Goal: Communication & Community: Participate in discussion

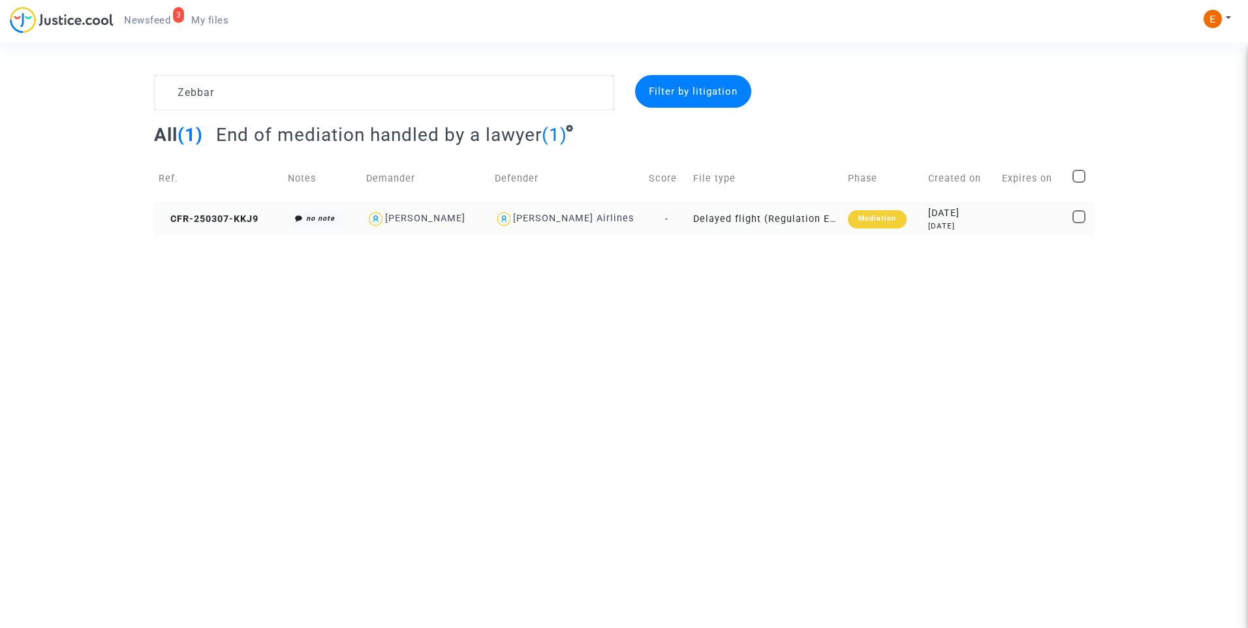
type textarea "Zebbar"
click at [855, 226] on div "Mediation" at bounding box center [877, 219] width 59 height 18
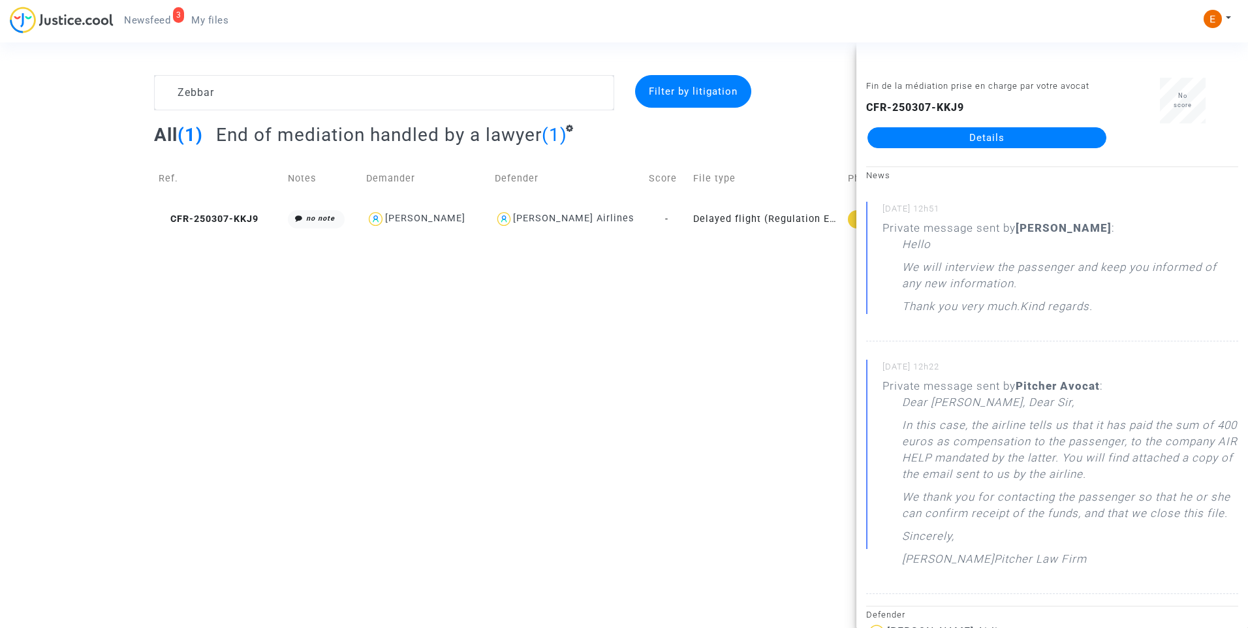
click at [951, 136] on link "Details" at bounding box center [986, 137] width 239 height 21
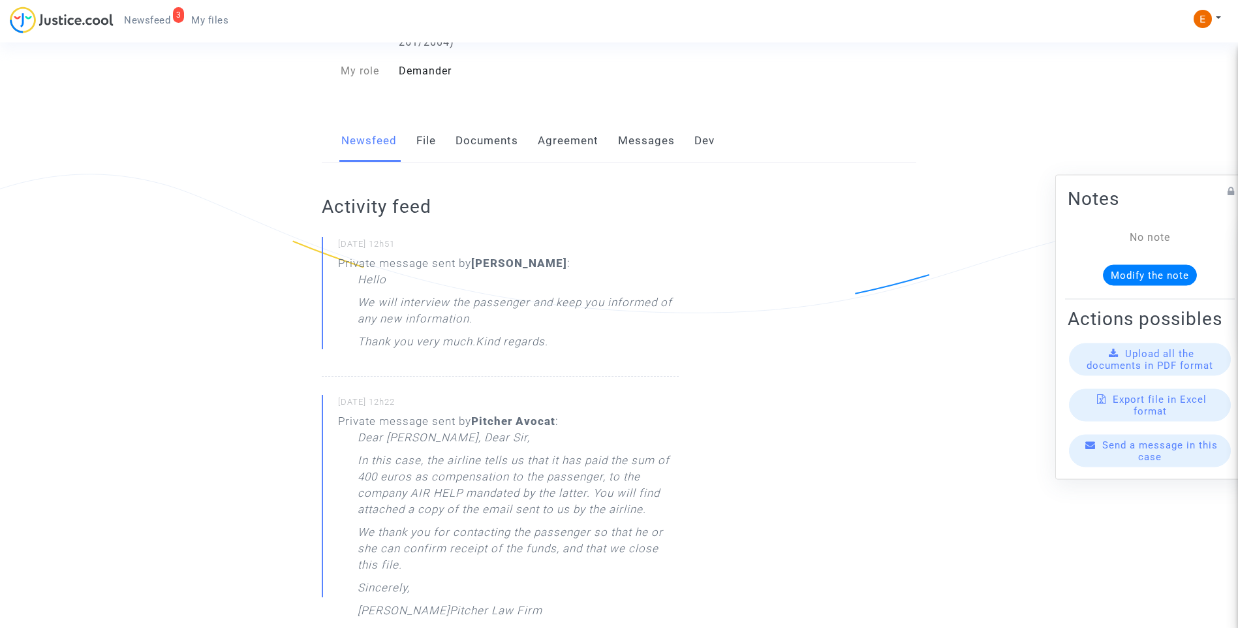
scroll to position [196, 0]
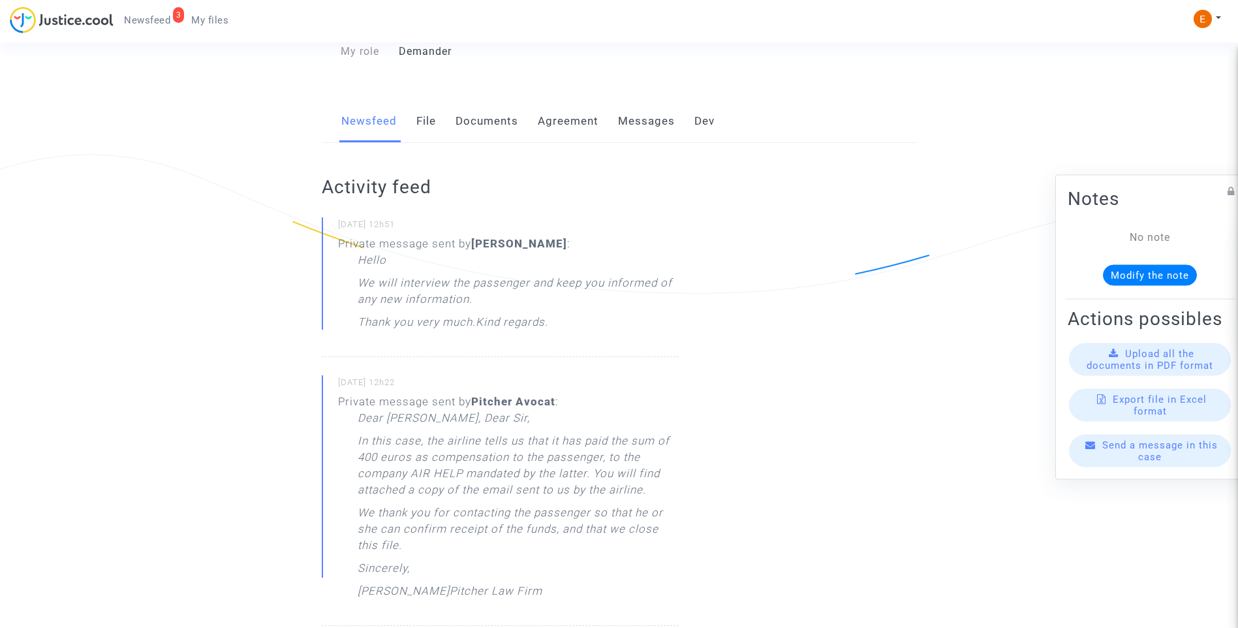
click at [634, 137] on link "Messages" at bounding box center [646, 121] width 57 height 43
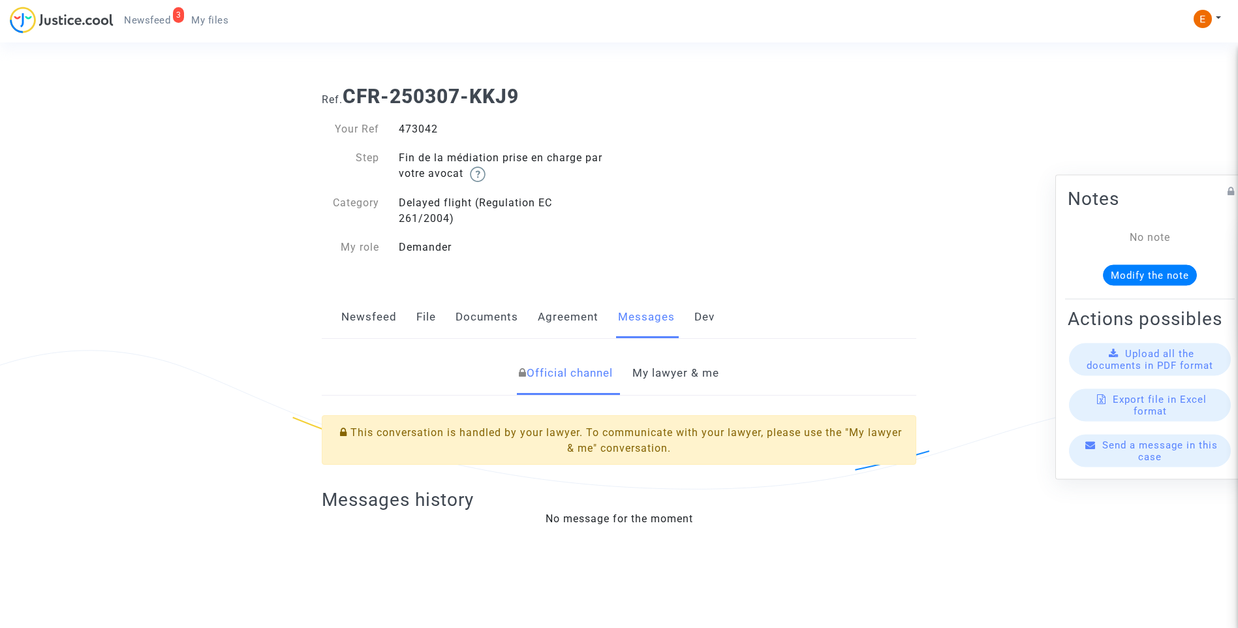
click at [696, 364] on link "My lawyer & me" at bounding box center [675, 373] width 87 height 43
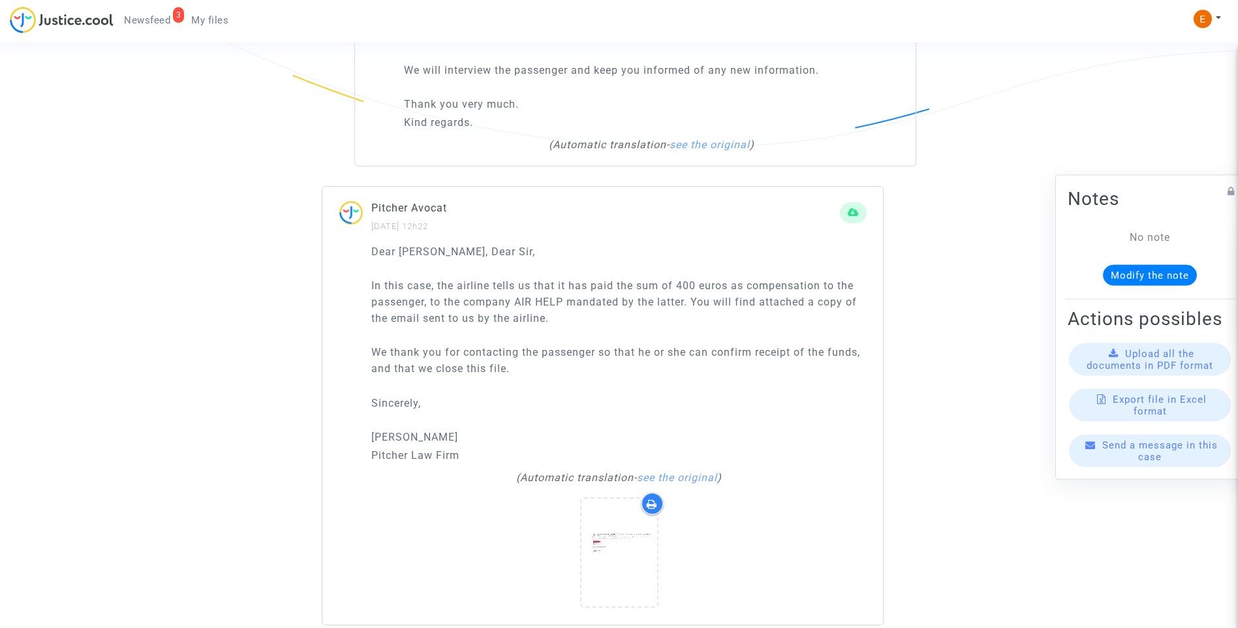
scroll to position [1044, 0]
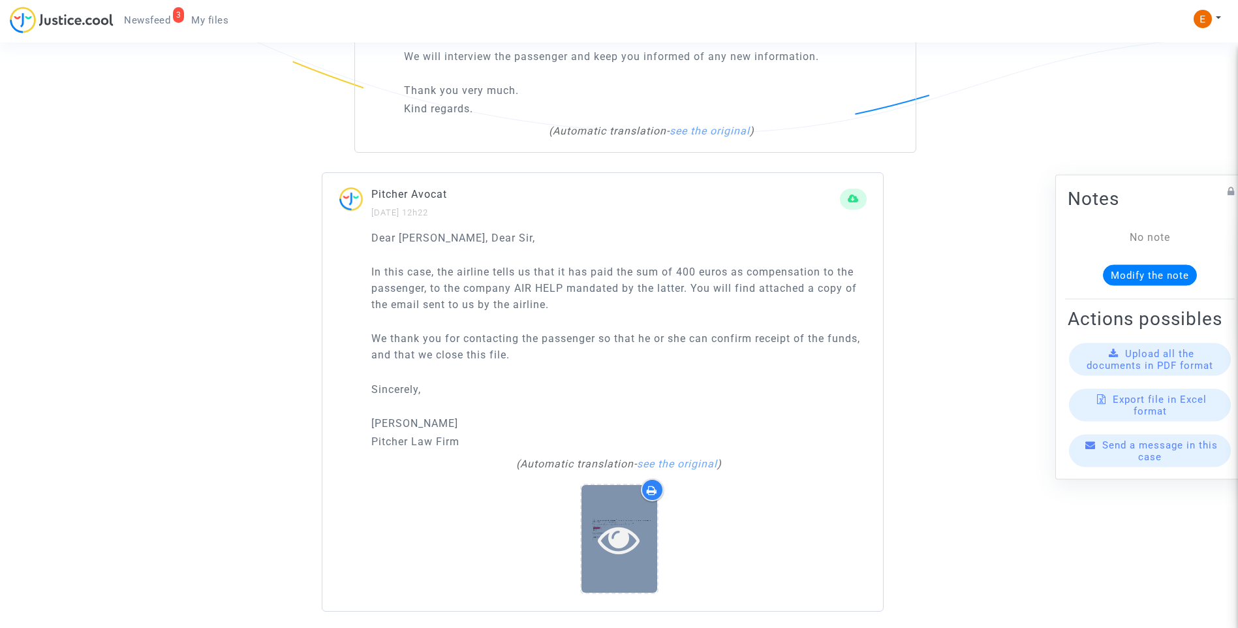
click at [610, 553] on icon at bounding box center [619, 539] width 42 height 42
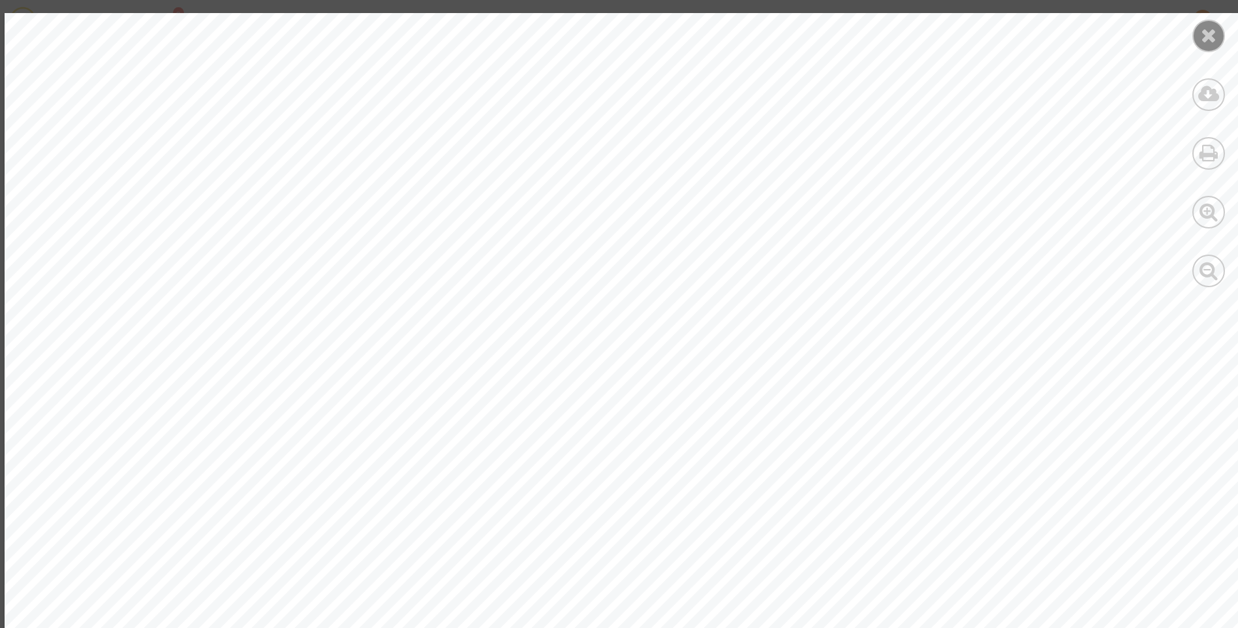
click at [1199, 35] on div at bounding box center [1208, 36] width 33 height 33
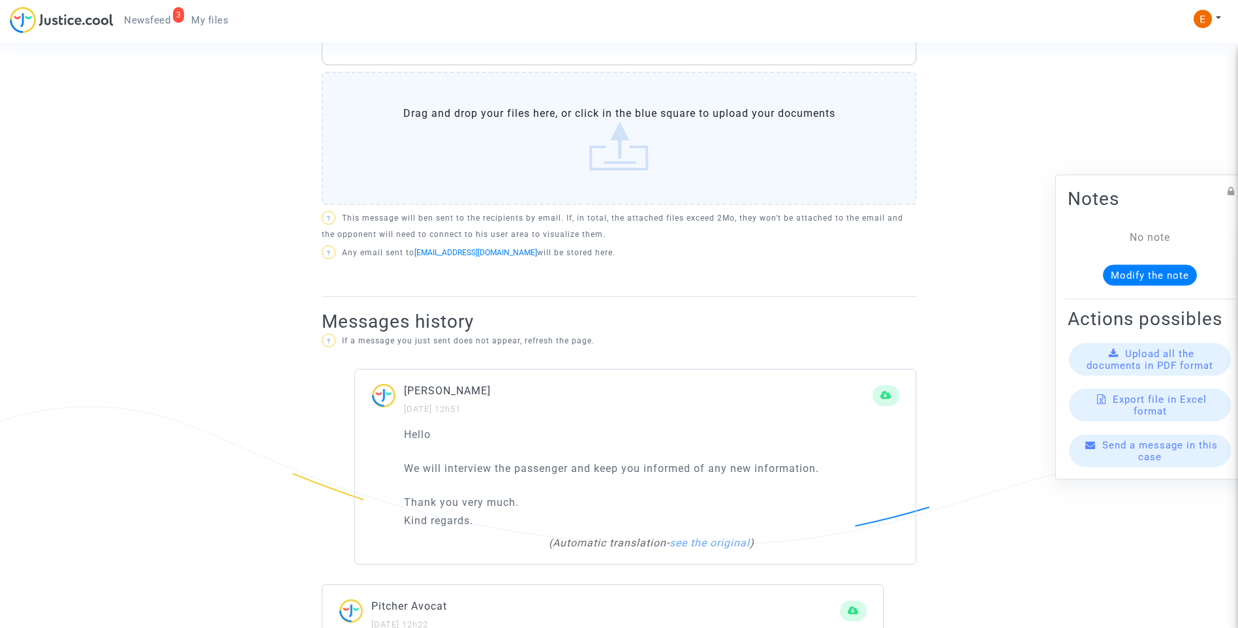
scroll to position [522, 0]
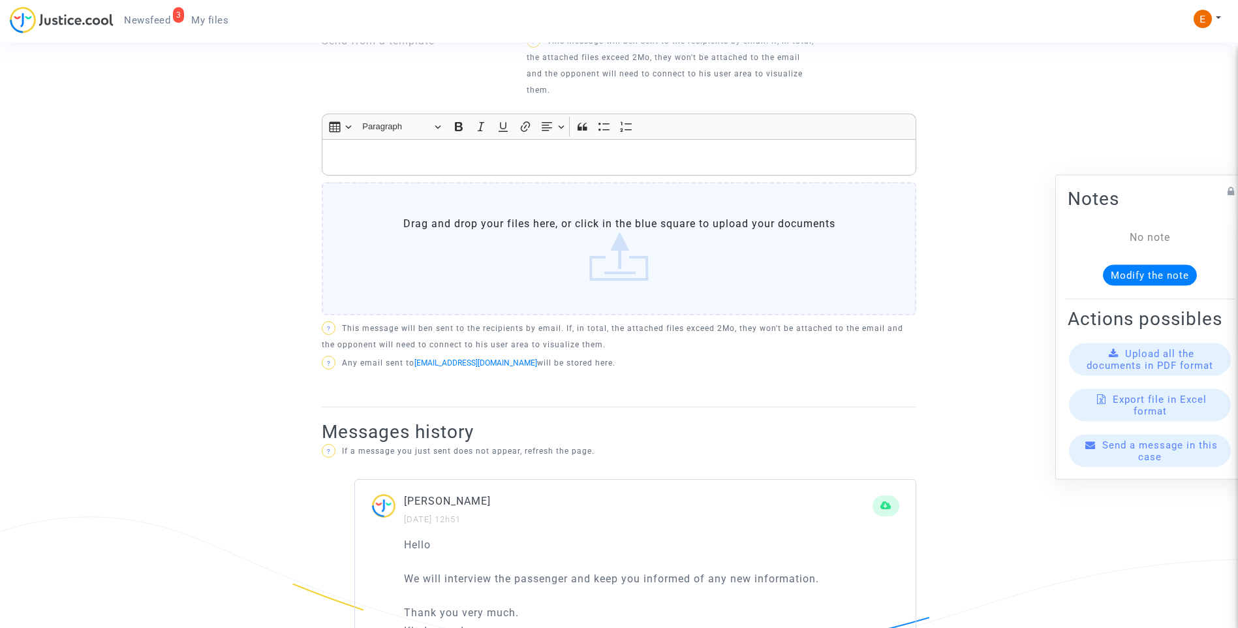
click at [421, 162] on p "Rich Text Editor, main" at bounding box center [619, 157] width 581 height 16
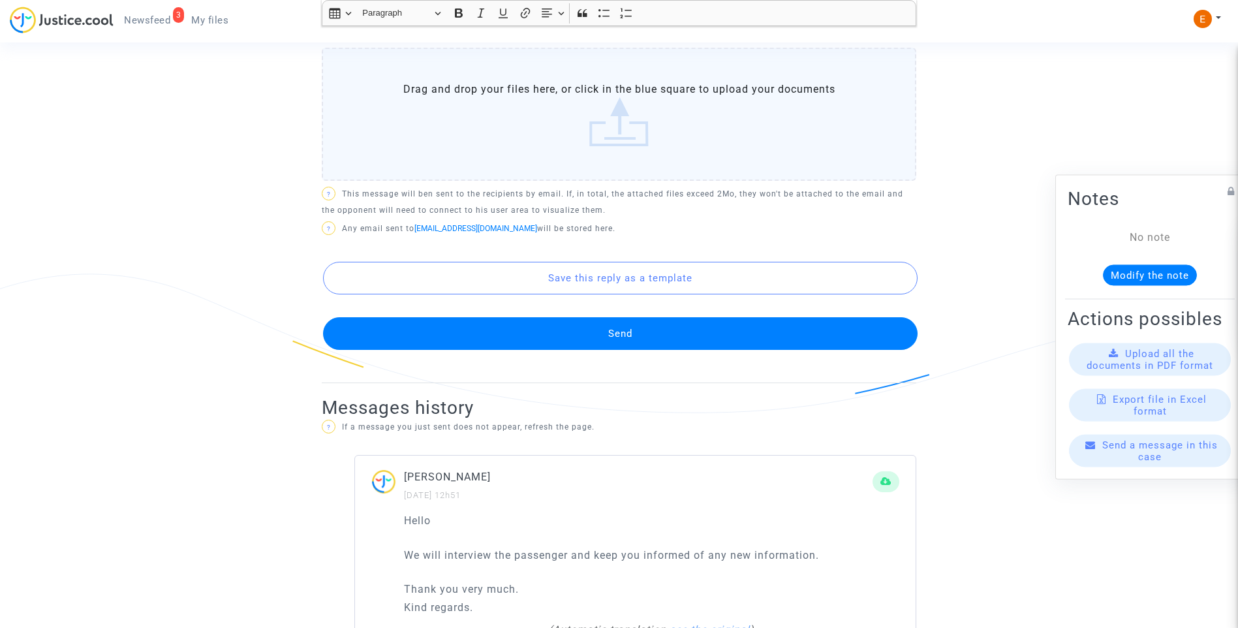
scroll to position [783, 0]
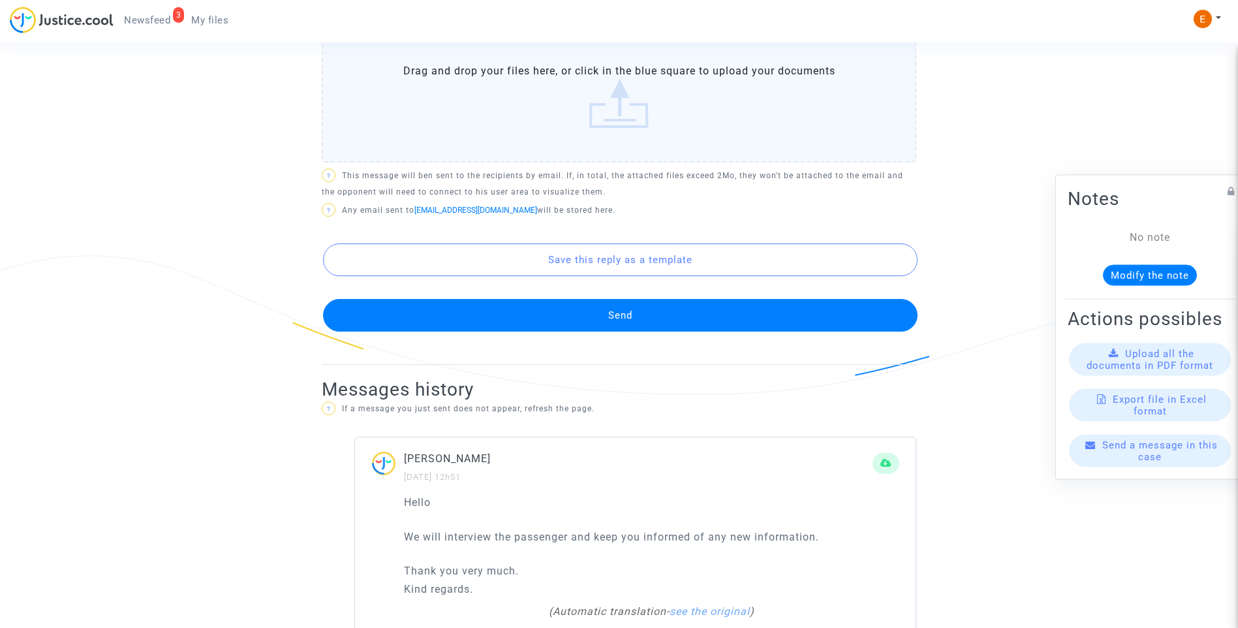
click at [651, 316] on button "Send" at bounding box center [620, 315] width 594 height 33
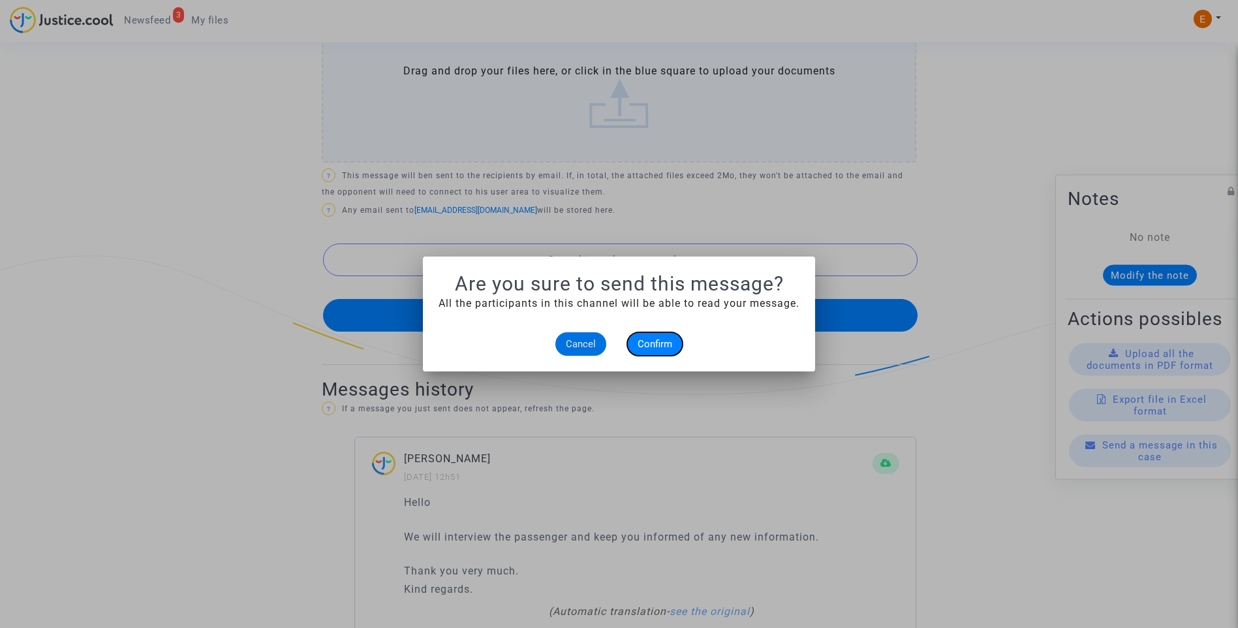
click at [672, 343] on button "Confirm" at bounding box center [654, 343] width 55 height 23
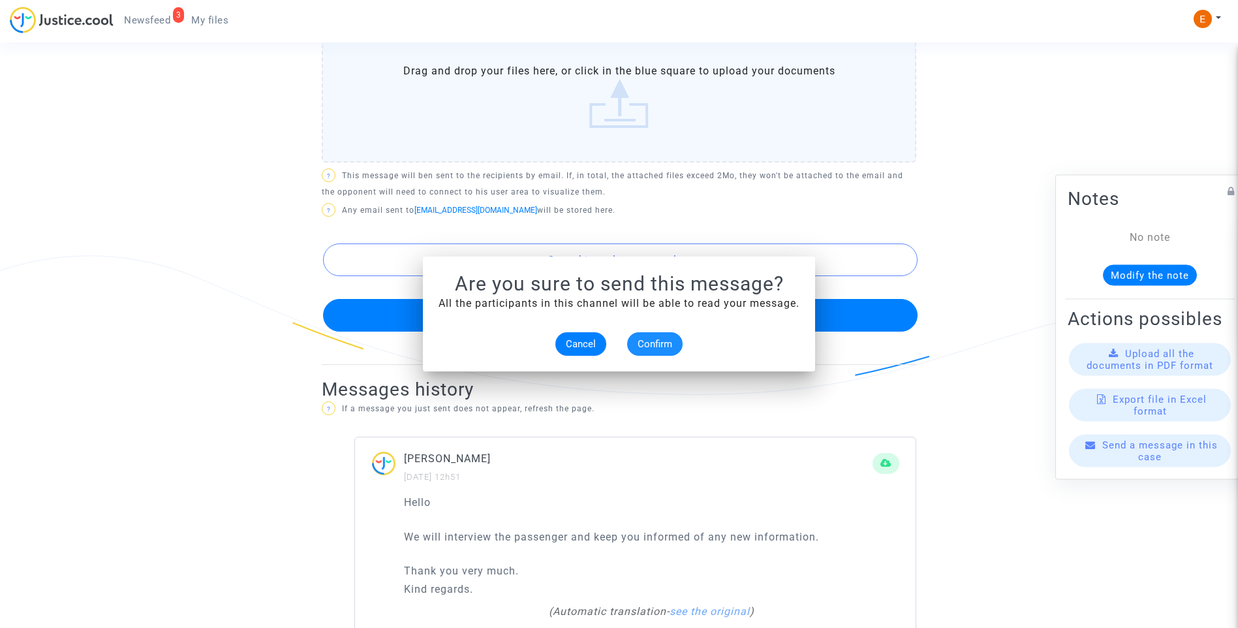
scroll to position [783, 0]
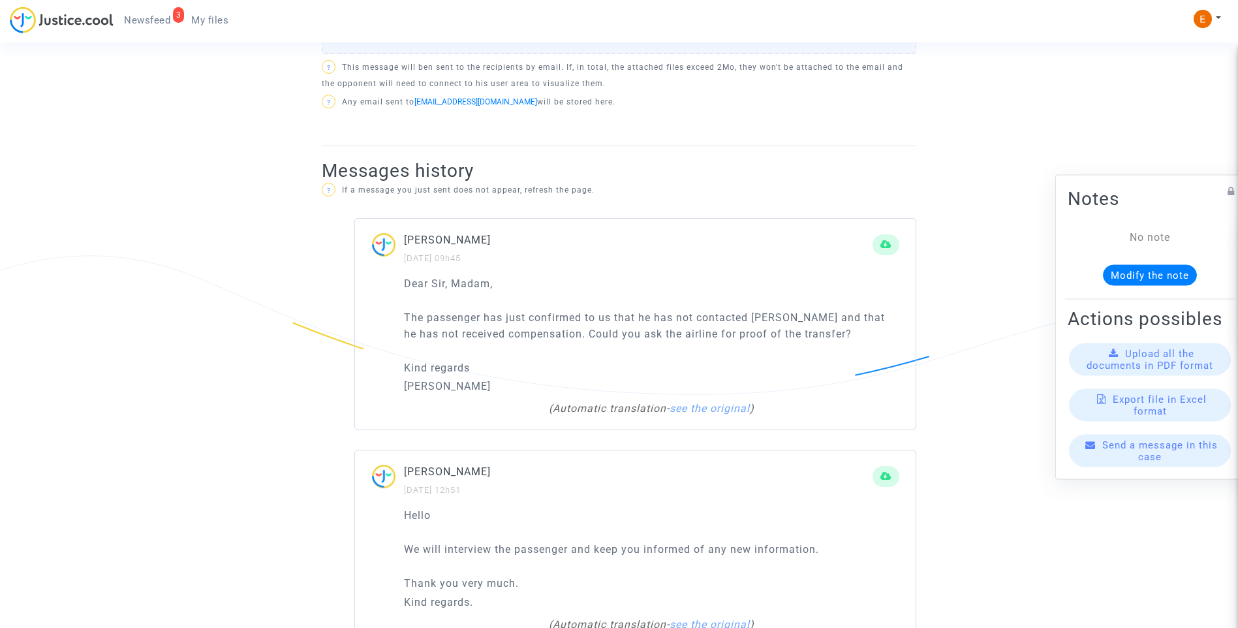
click at [156, 20] on span "Newsfeed" at bounding box center [147, 20] width 46 height 12
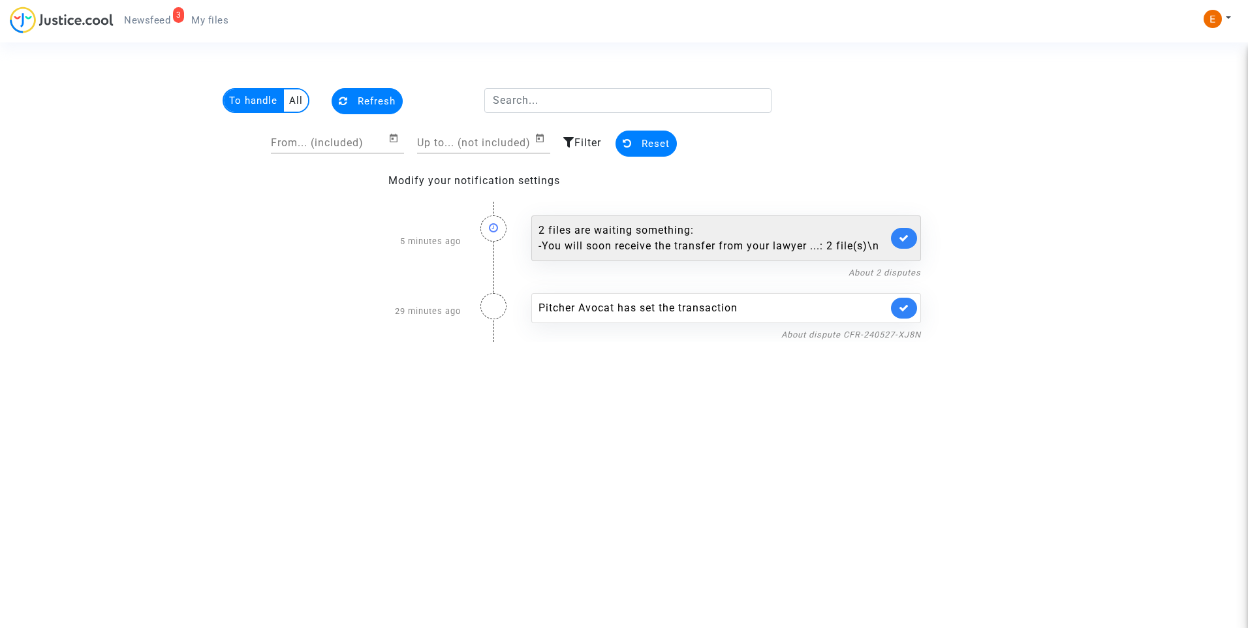
click at [633, 247] on div "- You will soon receive the transfer from your lawyer ...: 2 file(s)\n" at bounding box center [712, 246] width 349 height 16
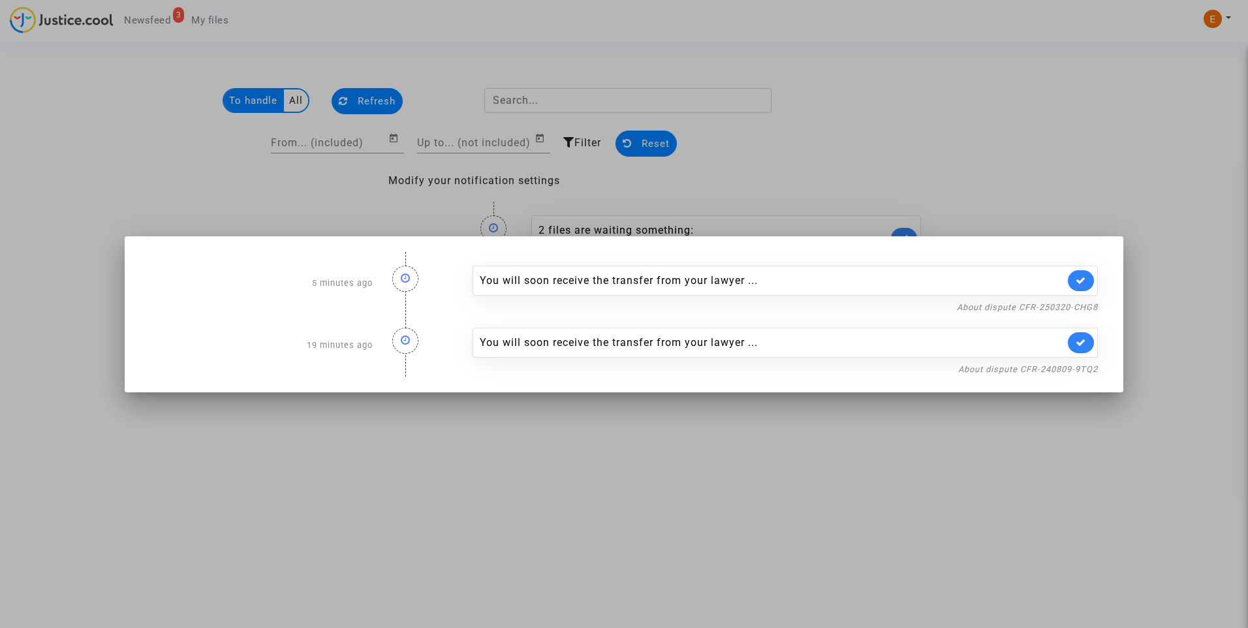
click at [828, 171] on div at bounding box center [624, 314] width 1248 height 628
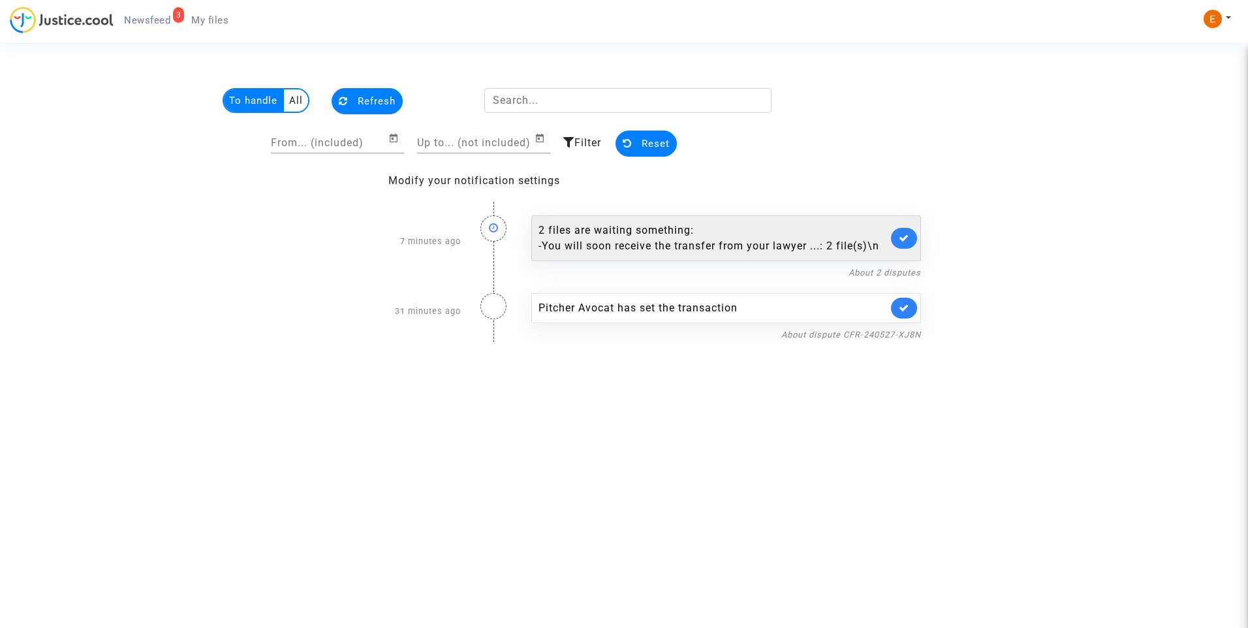
click at [714, 248] on div "- You will soon receive the transfer from your lawyer ...: 2 file(s)\n" at bounding box center [712, 246] width 349 height 16
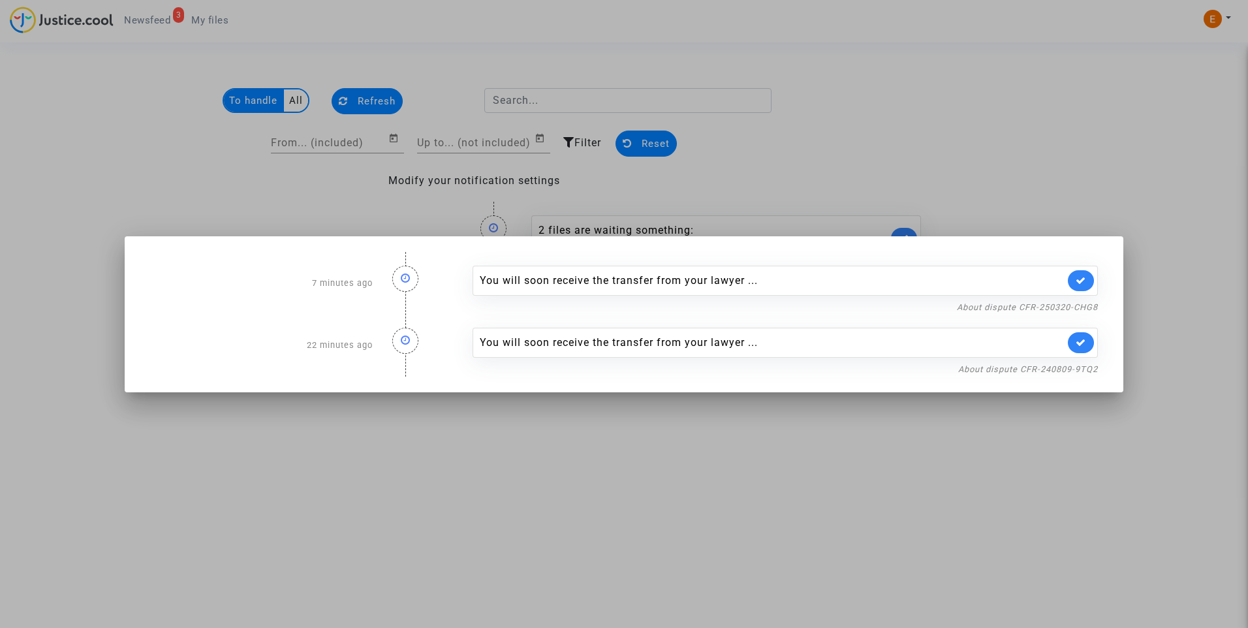
click at [707, 425] on div at bounding box center [624, 314] width 1248 height 628
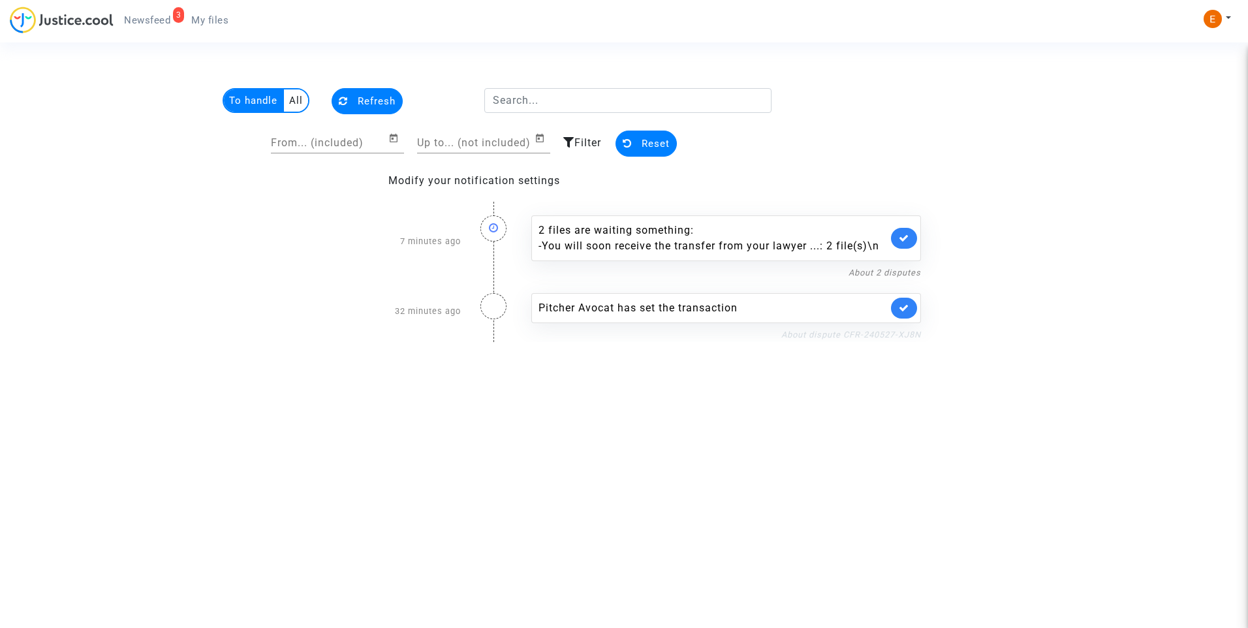
click at [855, 330] on link "About dispute CFR-240527-XJ8N" at bounding box center [851, 335] width 140 height 10
click at [911, 305] on link at bounding box center [904, 308] width 26 height 21
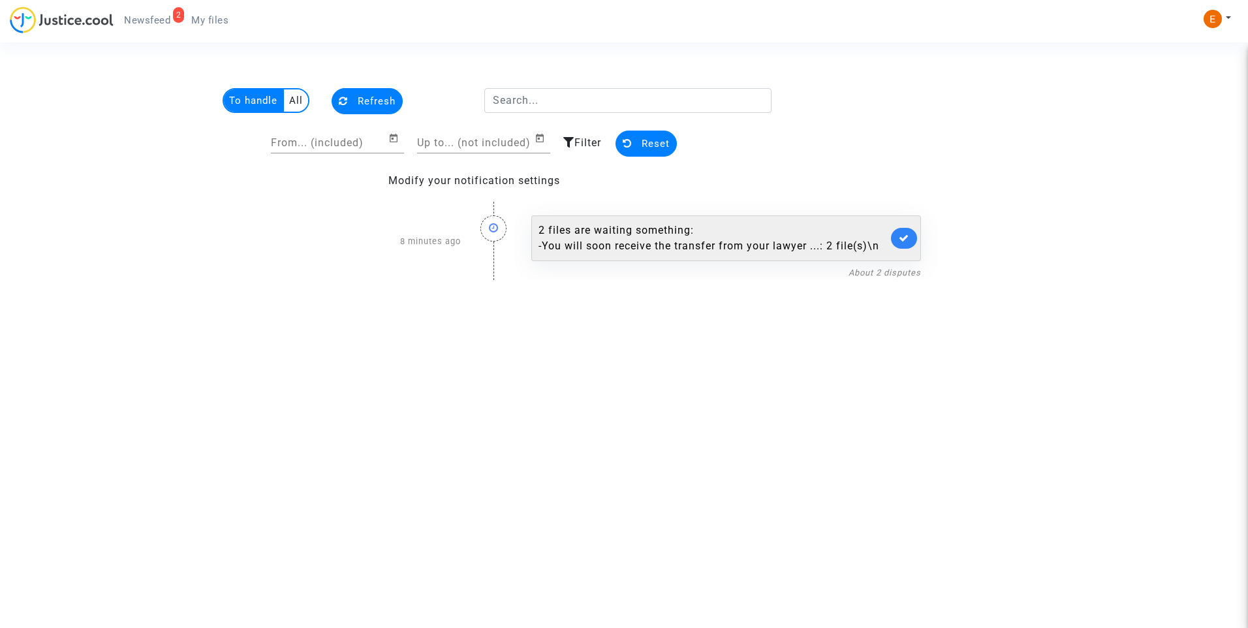
click at [747, 249] on div "- You will soon receive the transfer from your lawyer ...: 2 file(s)\n" at bounding box center [712, 246] width 349 height 16
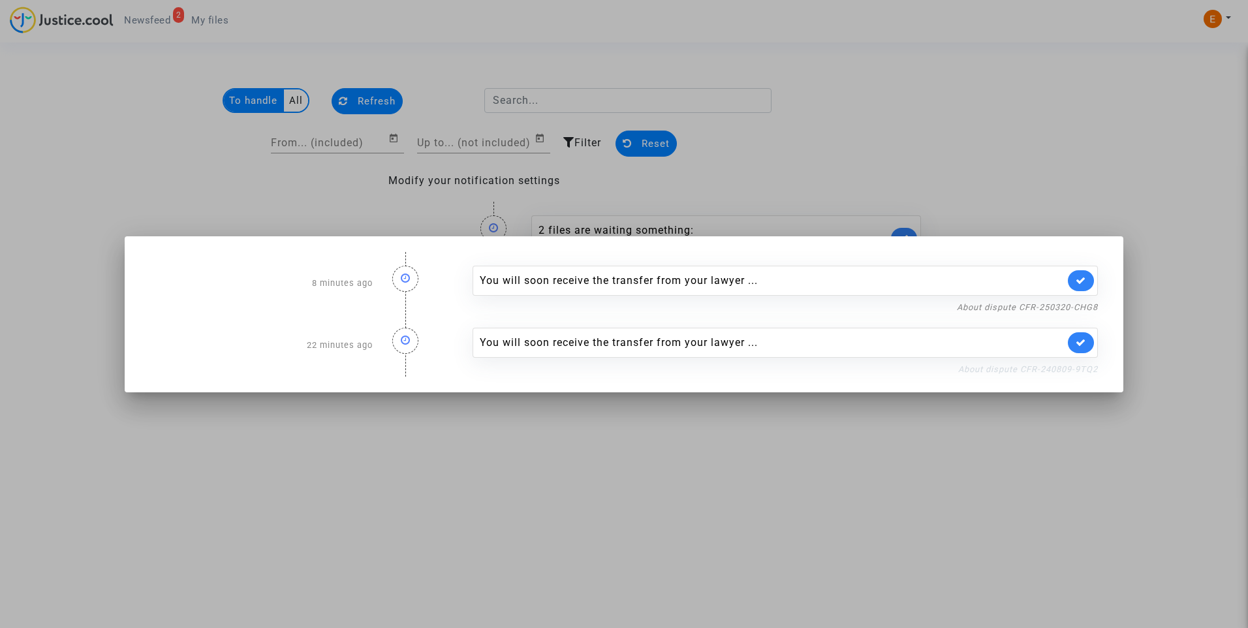
click at [1094, 365] on link "About dispute CFR-240809-9TQ2" at bounding box center [1028, 369] width 140 height 10
click at [1074, 345] on link at bounding box center [1081, 342] width 26 height 21
click at [1084, 306] on link "About dispute CFR-250320-CHG8" at bounding box center [1027, 307] width 141 height 10
click at [1077, 283] on icon at bounding box center [1080, 280] width 10 height 10
drag, startPoint x: 1013, startPoint y: 128, endPoint x: 996, endPoint y: 125, distance: 16.6
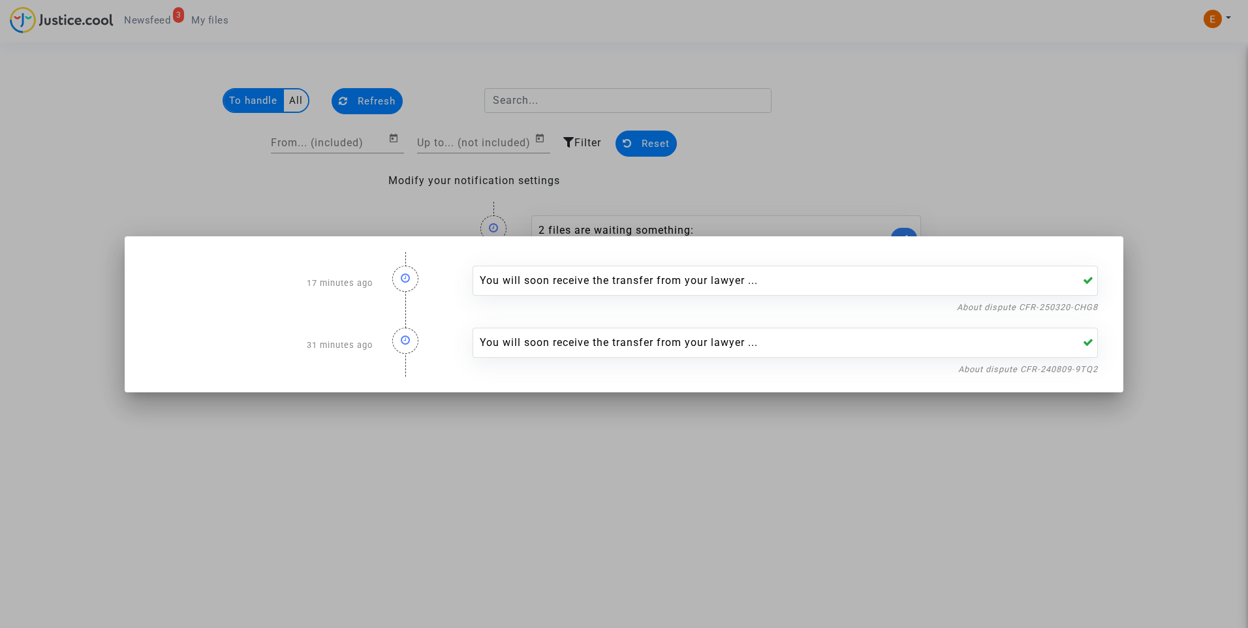
click at [1012, 128] on div at bounding box center [624, 314] width 1248 height 628
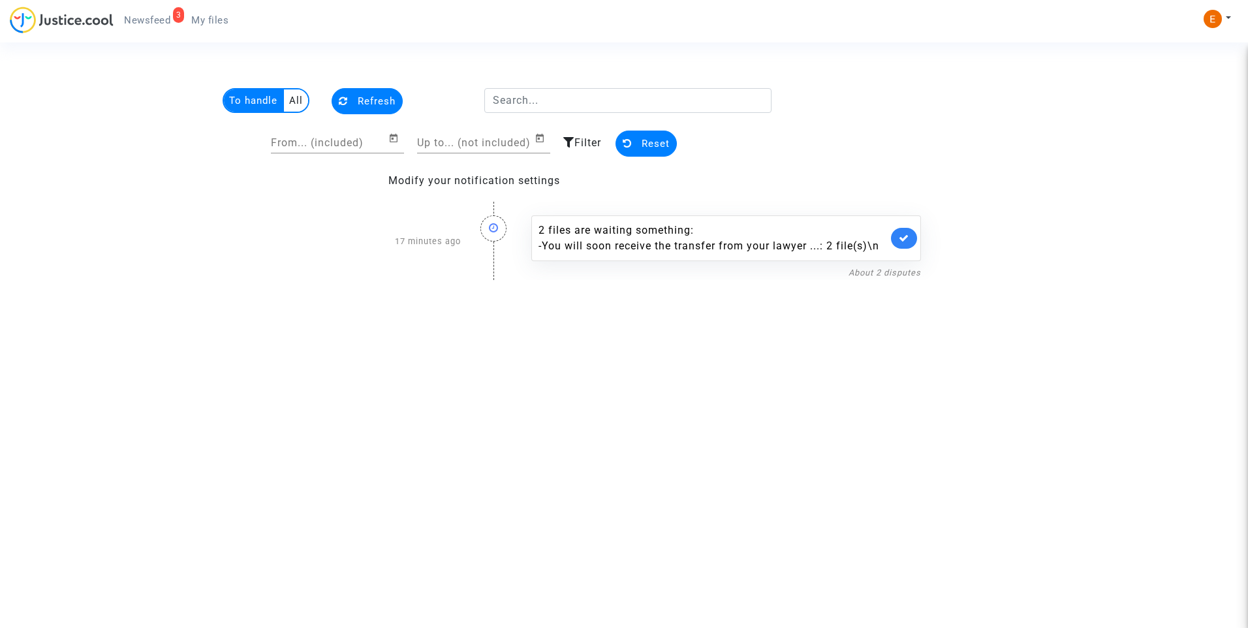
drag, startPoint x: 213, startPoint y: 21, endPoint x: 172, endPoint y: 21, distance: 40.5
click at [213, 21] on span "My files" at bounding box center [209, 20] width 37 height 12
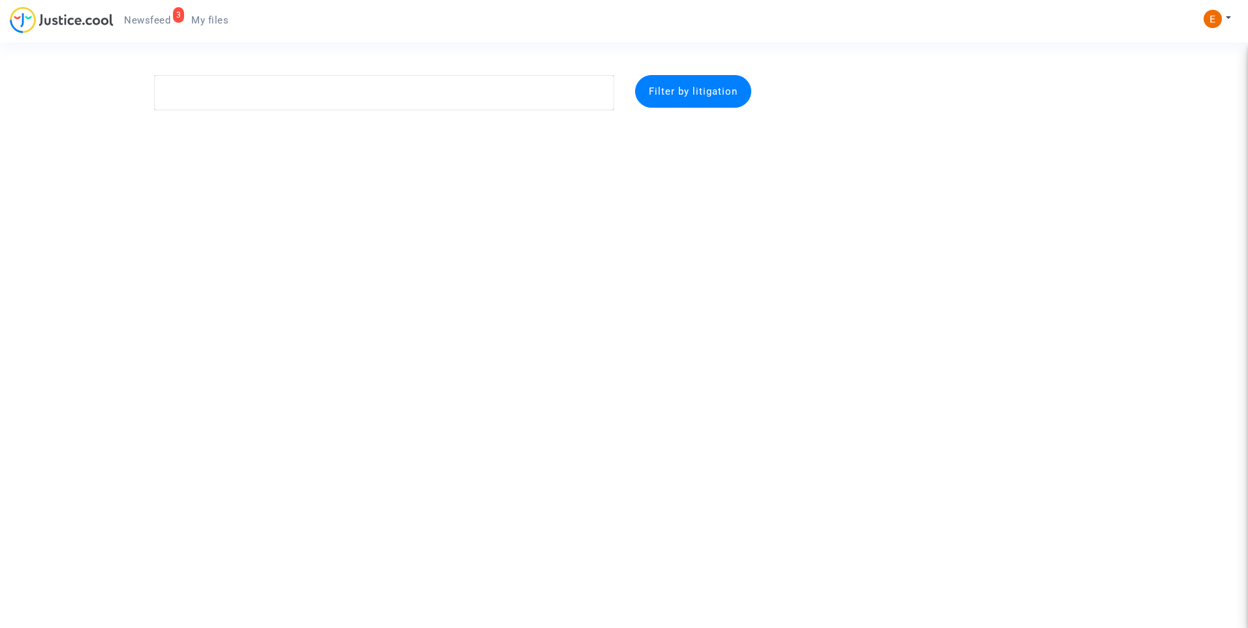
click at [147, 17] on span "Newsfeed" at bounding box center [147, 20] width 46 height 12
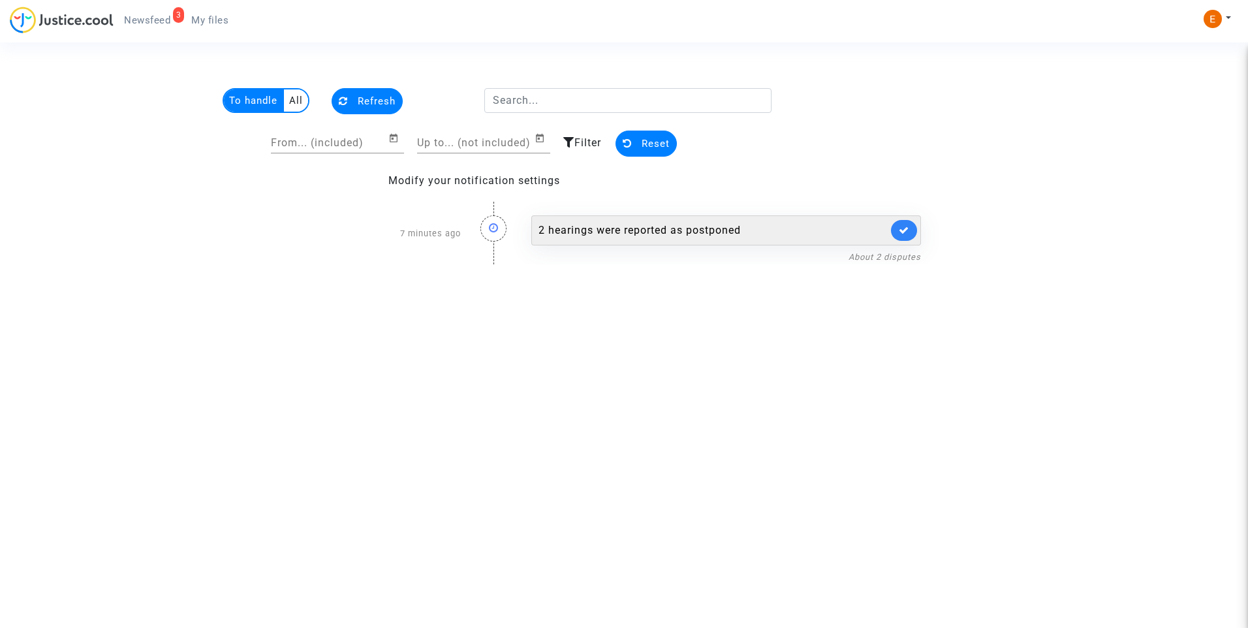
click at [669, 238] on div "2 hearings were reported as postponed" at bounding box center [712, 231] width 349 height 16
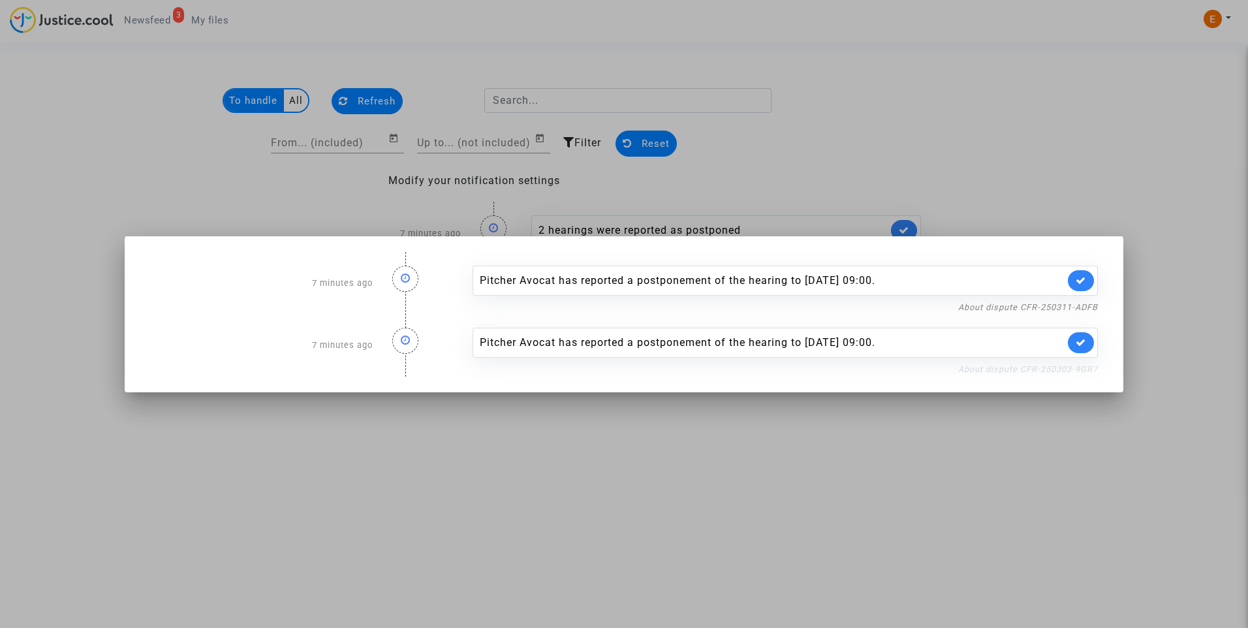
click at [1019, 371] on link "About dispute CFR-250303-9GR7" at bounding box center [1028, 369] width 140 height 10
click at [1086, 342] on link at bounding box center [1081, 342] width 26 height 21
click at [1079, 312] on nf-filterlink "About dispute CFR-250311-ADFB" at bounding box center [1028, 306] width 140 height 12
click at [1077, 309] on link "About dispute CFR-250311-ADFB" at bounding box center [1028, 307] width 140 height 10
click at [1084, 275] on icon at bounding box center [1080, 280] width 10 height 10
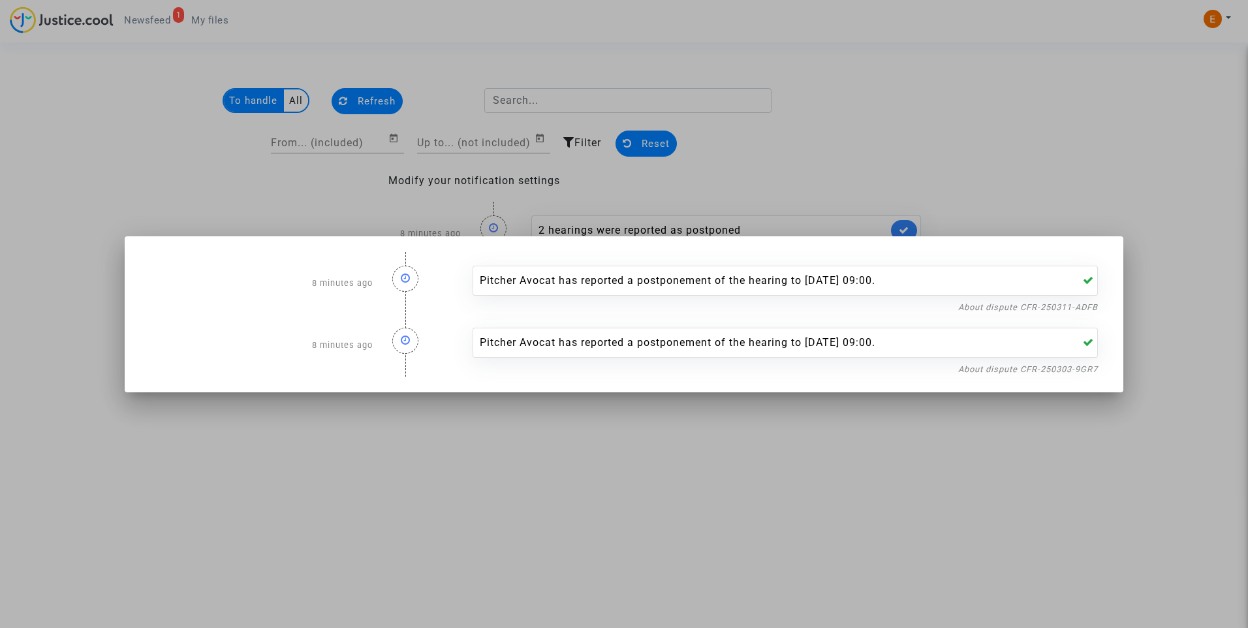
click at [1040, 178] on div at bounding box center [624, 314] width 1248 height 628
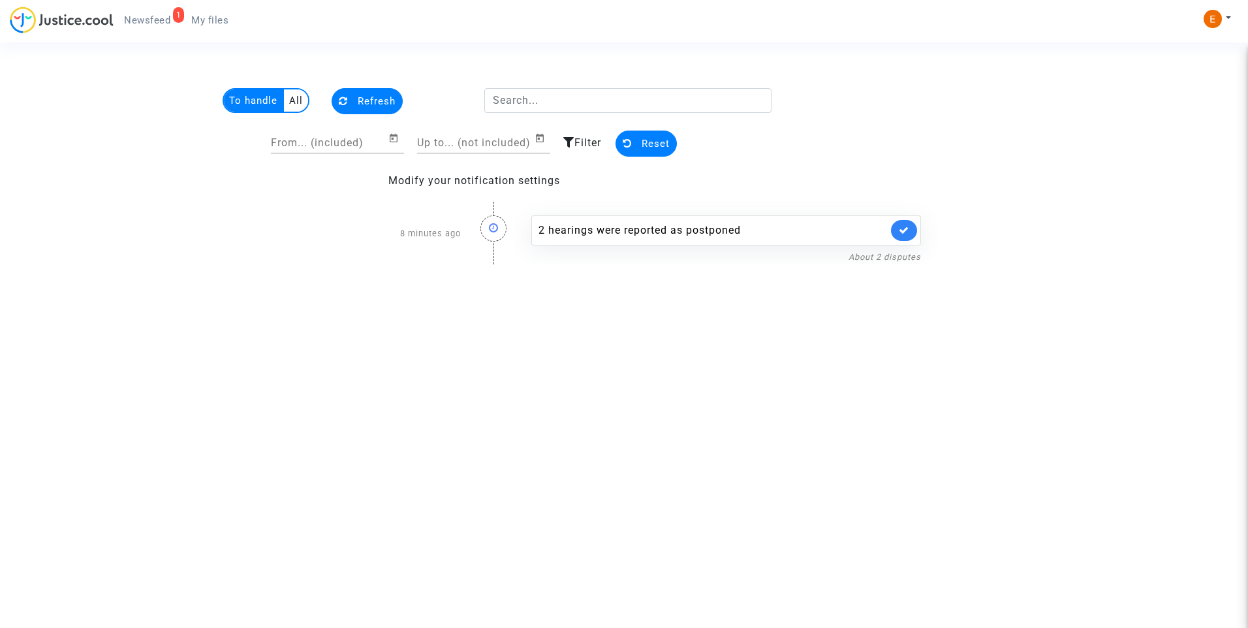
click at [216, 29] on link "My files" at bounding box center [210, 20] width 58 height 20
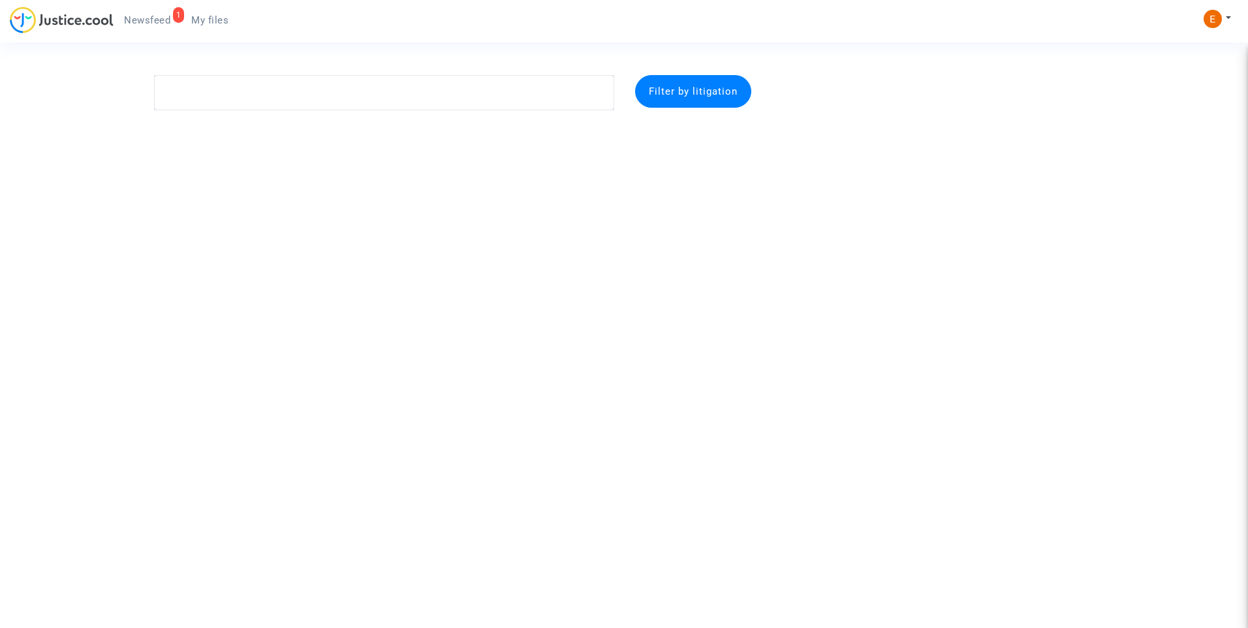
click at [142, 24] on span "Newsfeed" at bounding box center [147, 20] width 46 height 12
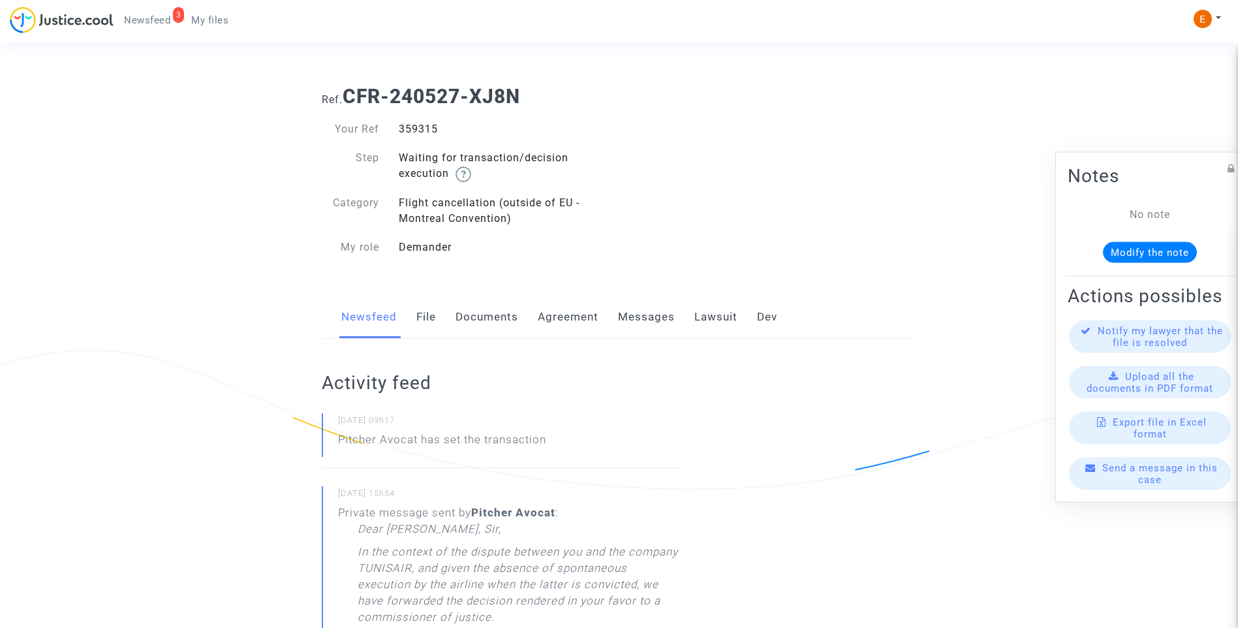
click at [428, 125] on div "359315" at bounding box center [504, 129] width 230 height 16
drag, startPoint x: 0, startPoint y: 0, endPoint x: 428, endPoint y: 125, distance: 445.8
click at [428, 125] on div "359315" at bounding box center [504, 129] width 230 height 16
copy div "359315"
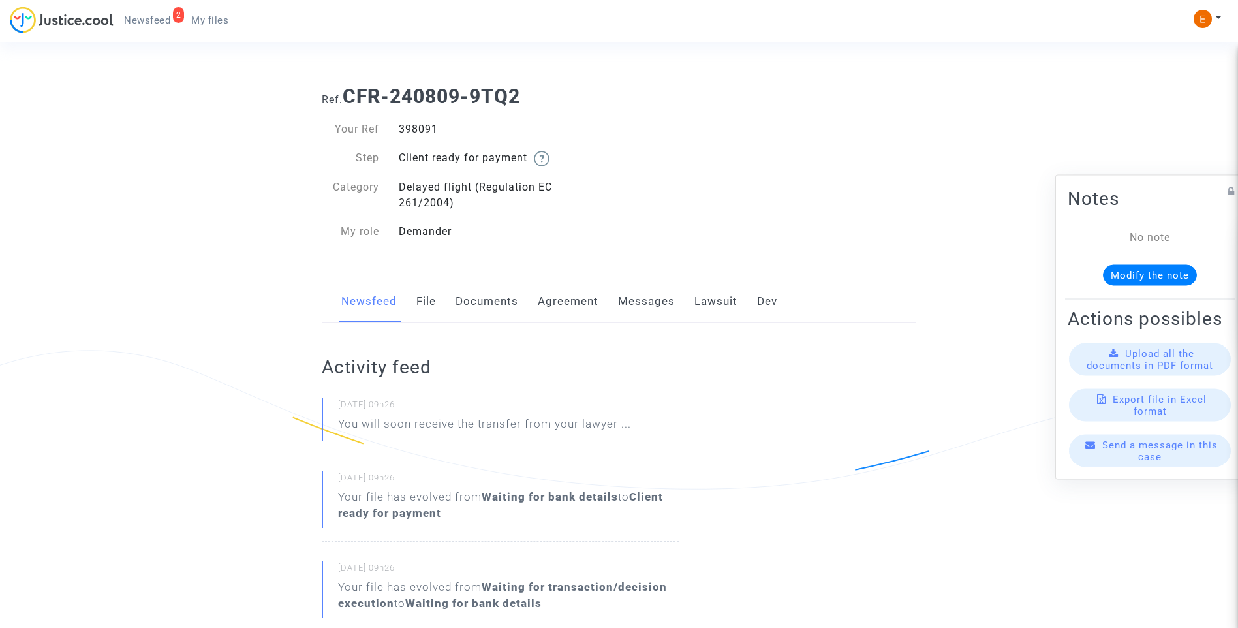
click at [421, 127] on div "398091" at bounding box center [504, 129] width 230 height 16
copy div "398091"
drag, startPoint x: 0, startPoint y: 0, endPoint x: 421, endPoint y: 128, distance: 439.9
click at [421, 128] on div "467600" at bounding box center [504, 129] width 230 height 16
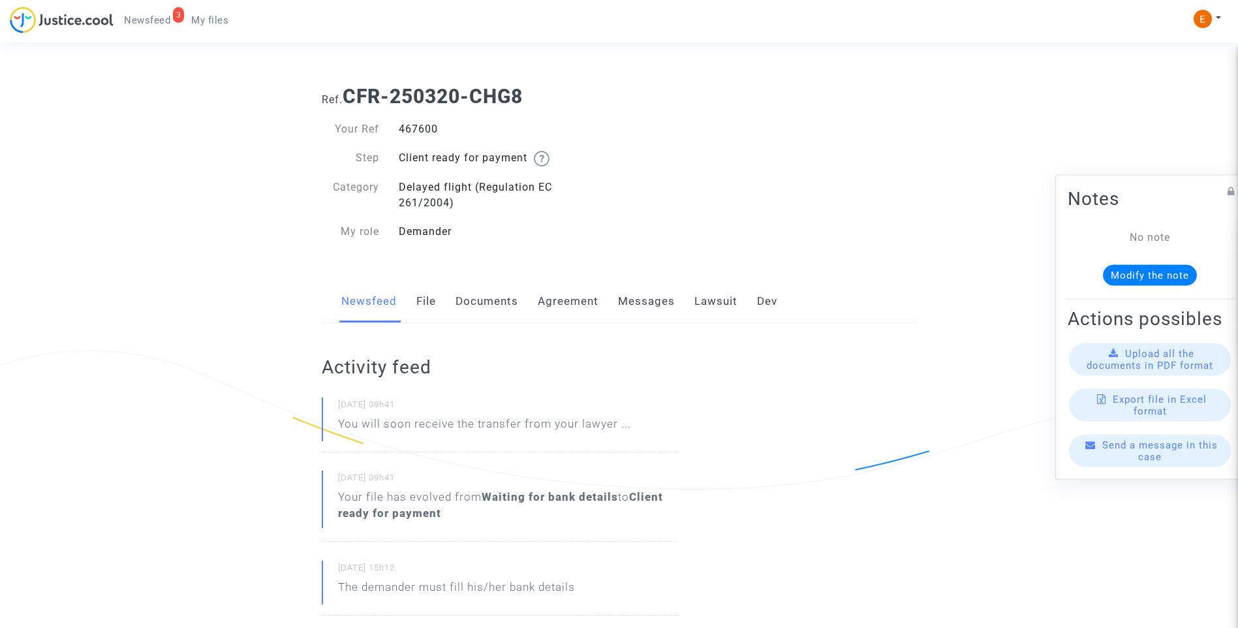
click at [421, 128] on div "467600" at bounding box center [504, 129] width 230 height 16
copy div "467600"
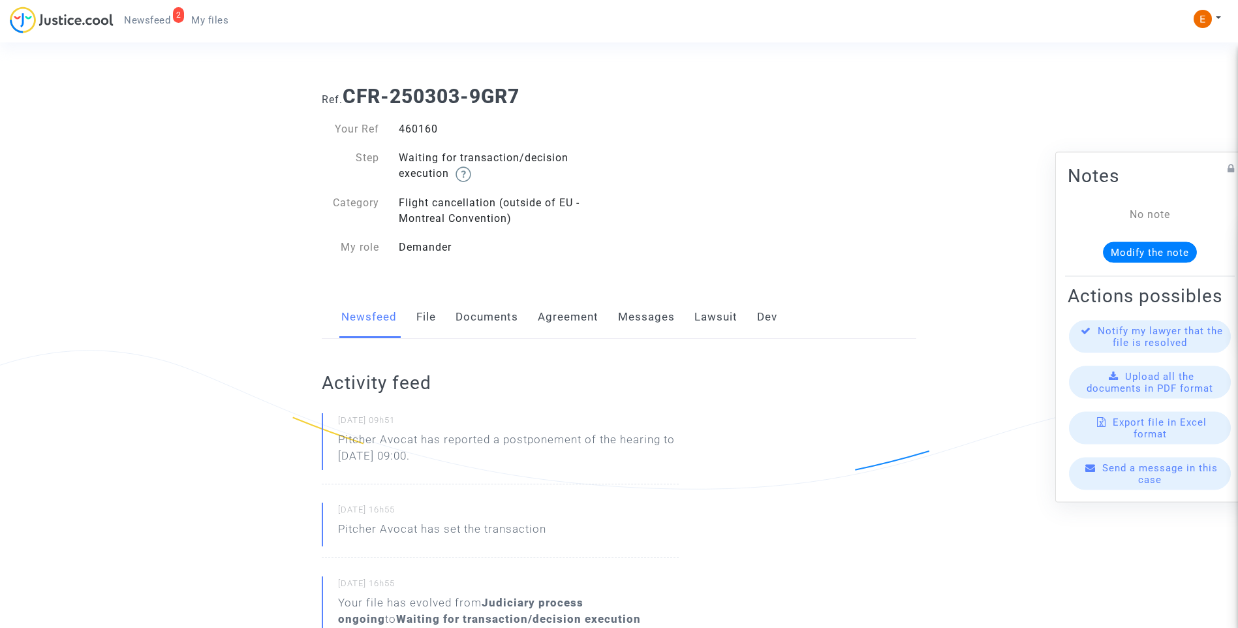
click at [415, 126] on div "460160" at bounding box center [504, 129] width 230 height 16
copy div "460160"
drag, startPoint x: 519, startPoint y: 459, endPoint x: 339, endPoint y: 435, distance: 181.7
click at [339, 435] on p "Pitcher Avocat has reported a postponement of the hearing to Nov 13th 2025 at 0…" at bounding box center [508, 450] width 341 height 39
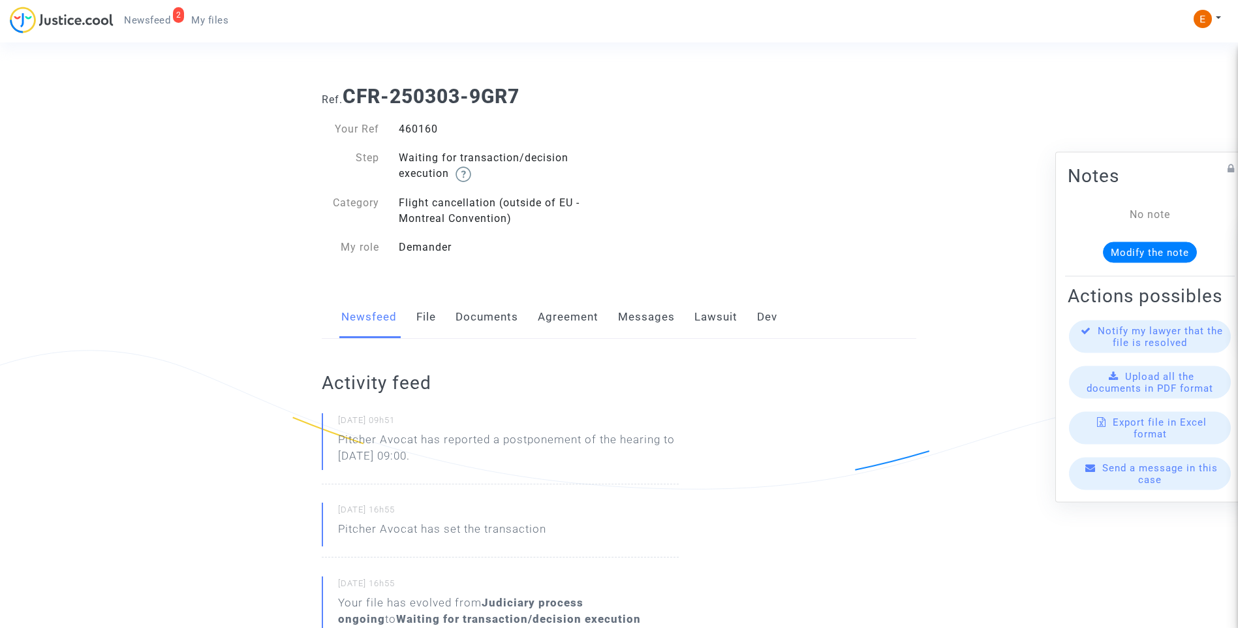
drag, startPoint x: 339, startPoint y: 435, endPoint x: 365, endPoint y: 437, distance: 26.2
click at [524, 459] on p "Pitcher Avocat ha informado de un aplazamiento de la audiencia hasta el 13 de n…" at bounding box center [508, 450] width 341 height 39
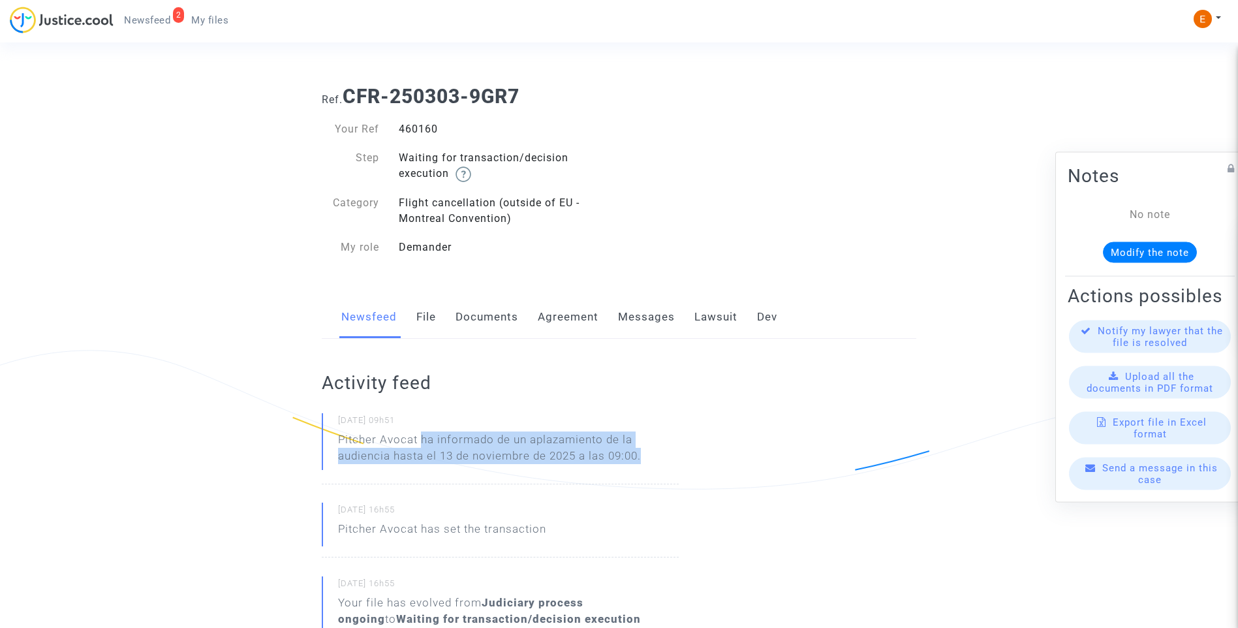
drag, startPoint x: 658, startPoint y: 458, endPoint x: 422, endPoint y: 441, distance: 236.8
copy p "ha informado de un aplazamiento de la audiencia hasta el 13 de noviembre de 202…"
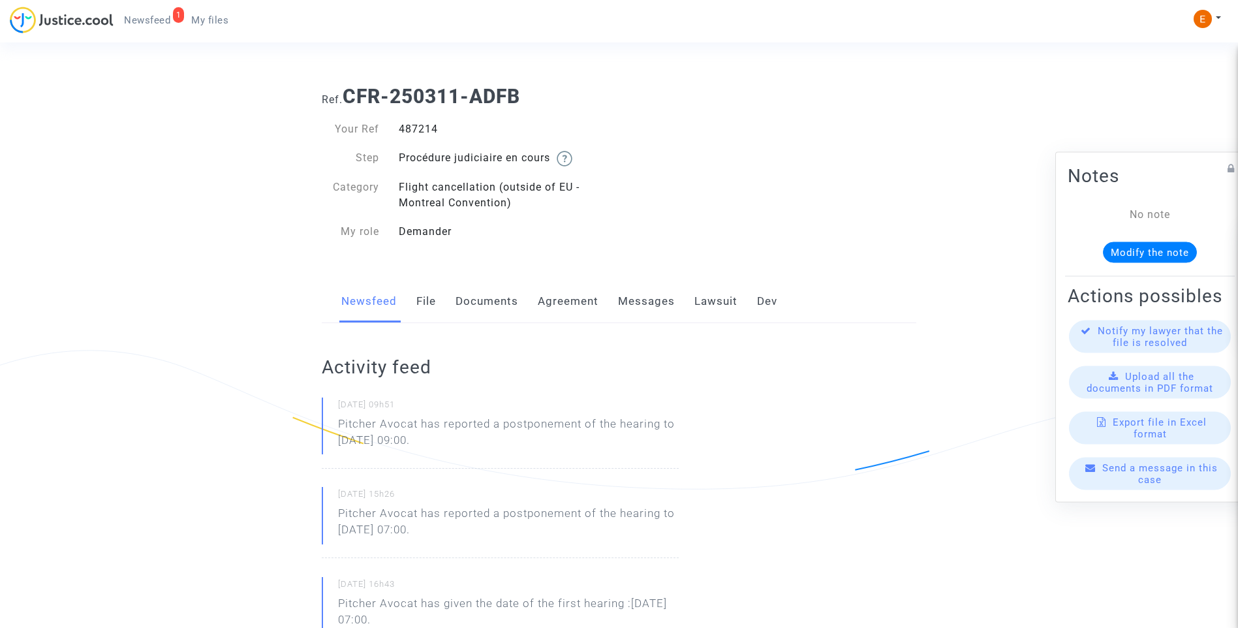
click at [425, 134] on div "487214" at bounding box center [504, 129] width 230 height 16
copy div "487214"
drag, startPoint x: 496, startPoint y: 447, endPoint x: 316, endPoint y: 436, distance: 180.4
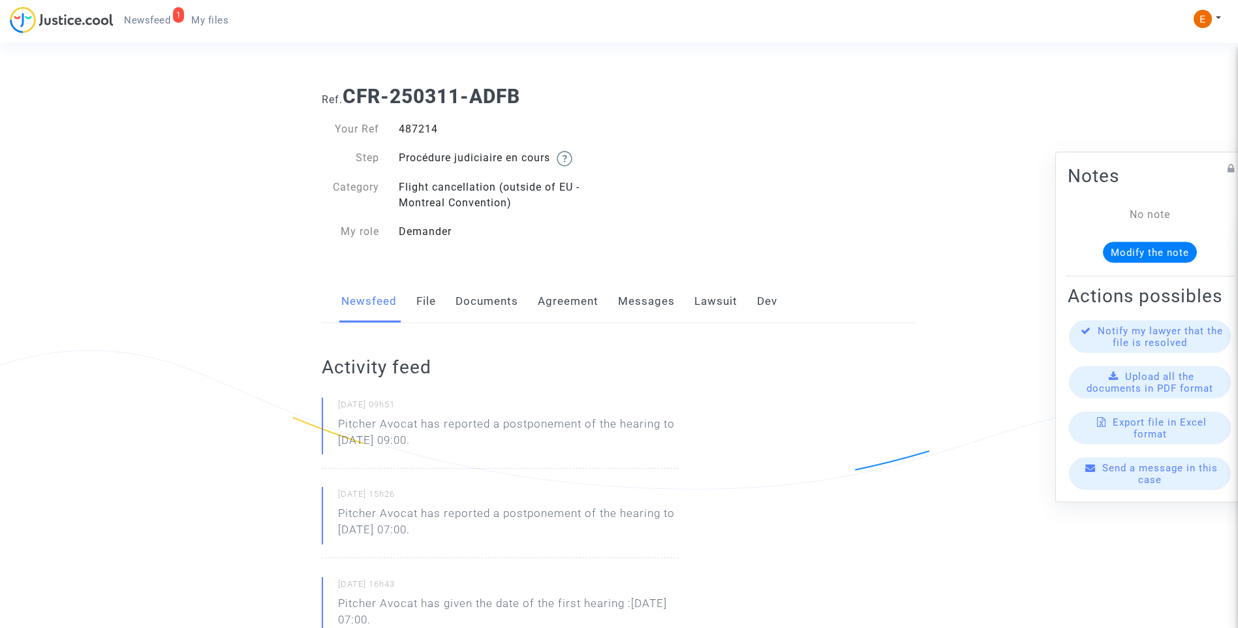
drag, startPoint x: 316, startPoint y: 436, endPoint x: 361, endPoint y: 440, distance: 45.2
click at [540, 445] on p "Pitcher Avocat ha informado de un aplazamiento de la audiencia hasta el 13 de n…" at bounding box center [508, 435] width 341 height 39
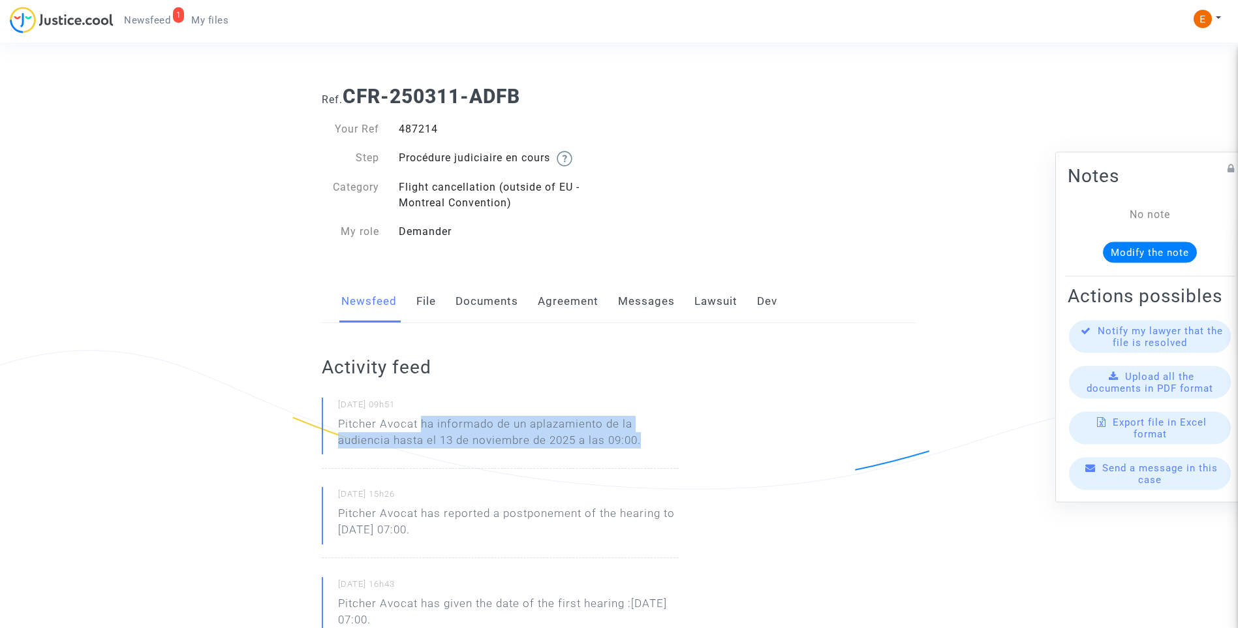
drag, startPoint x: 673, startPoint y: 446, endPoint x: 420, endPoint y: 425, distance: 254.0
click at [420, 425] on p "Pitcher Avocat ha informado de un aplazamiento de la audiencia hasta el 13 de n…" at bounding box center [508, 435] width 341 height 39
copy p "ha informado de un aplazamiento de la audiencia hasta el 13 de noviembre de 202…"
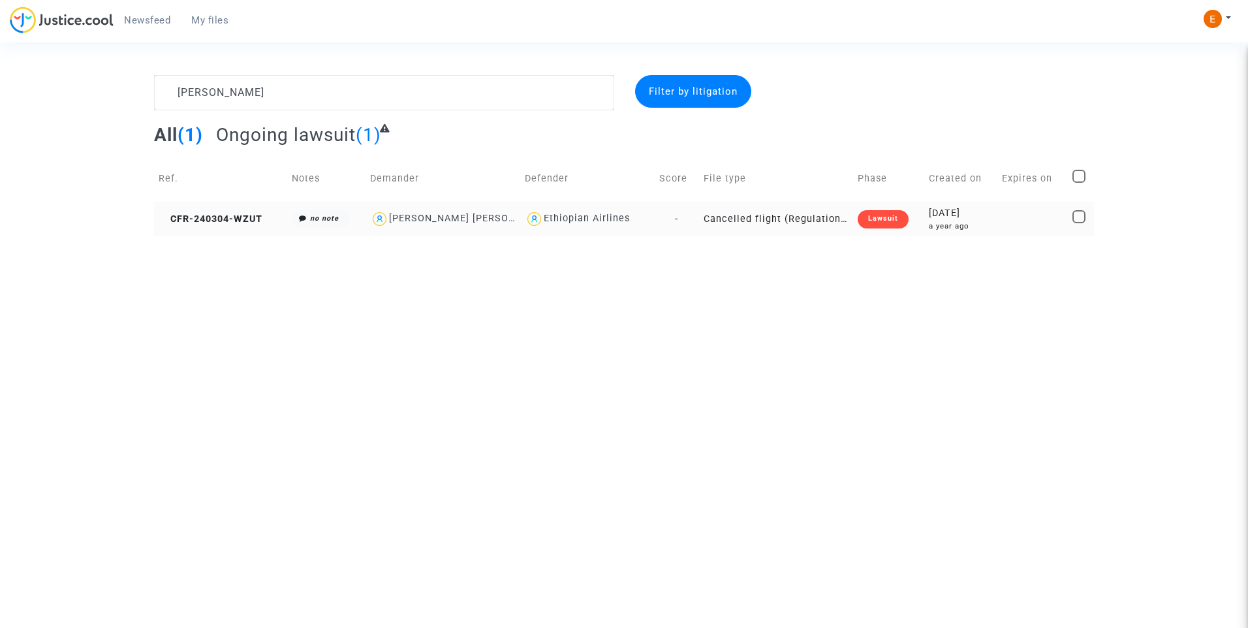
type textarea "[PERSON_NAME]"
click at [875, 219] on div "Lawsuit" at bounding box center [882, 219] width 51 height 18
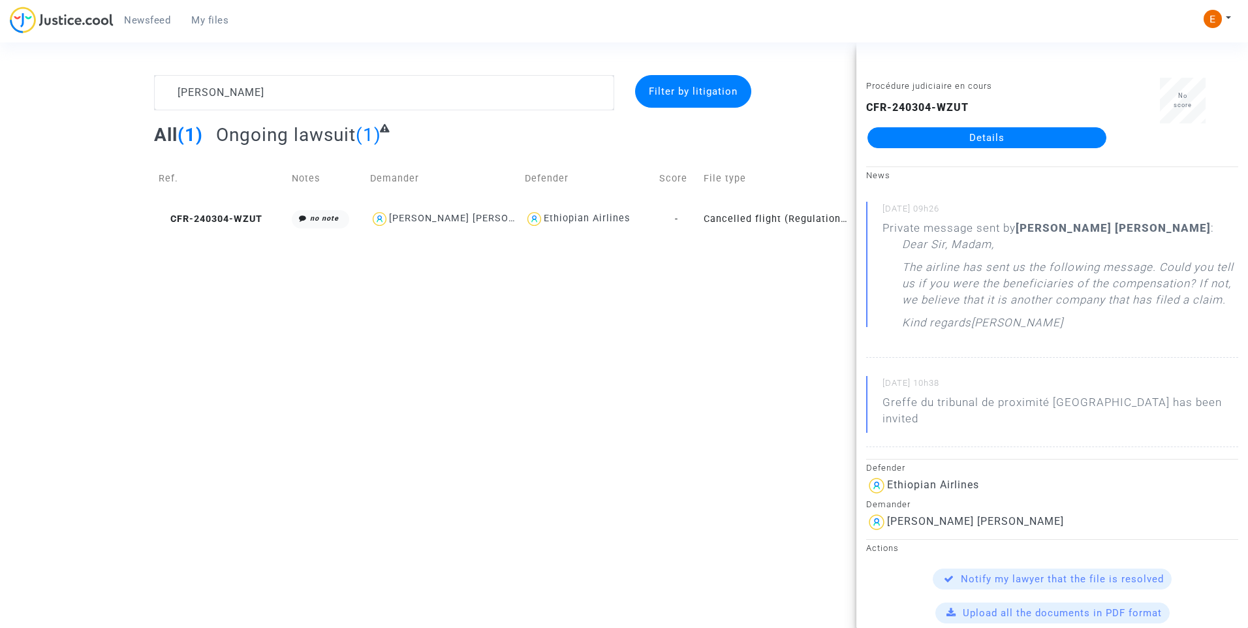
click at [985, 140] on link "Details" at bounding box center [986, 137] width 239 height 21
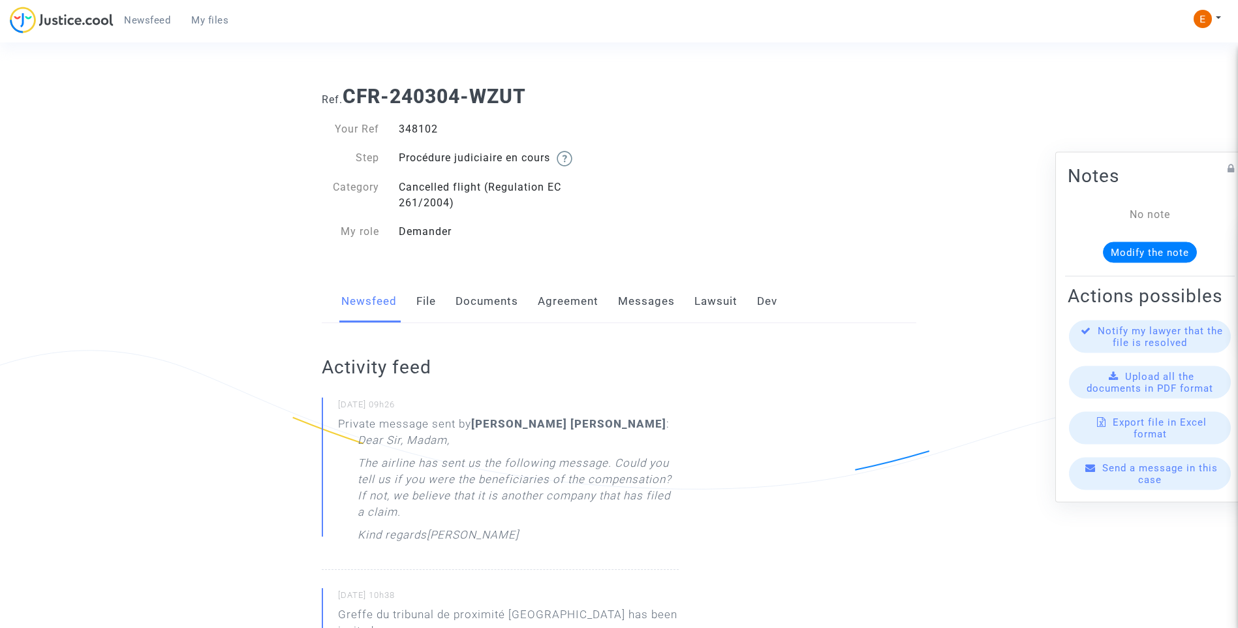
click at [718, 299] on link "Lawsuit" at bounding box center [715, 301] width 43 height 43
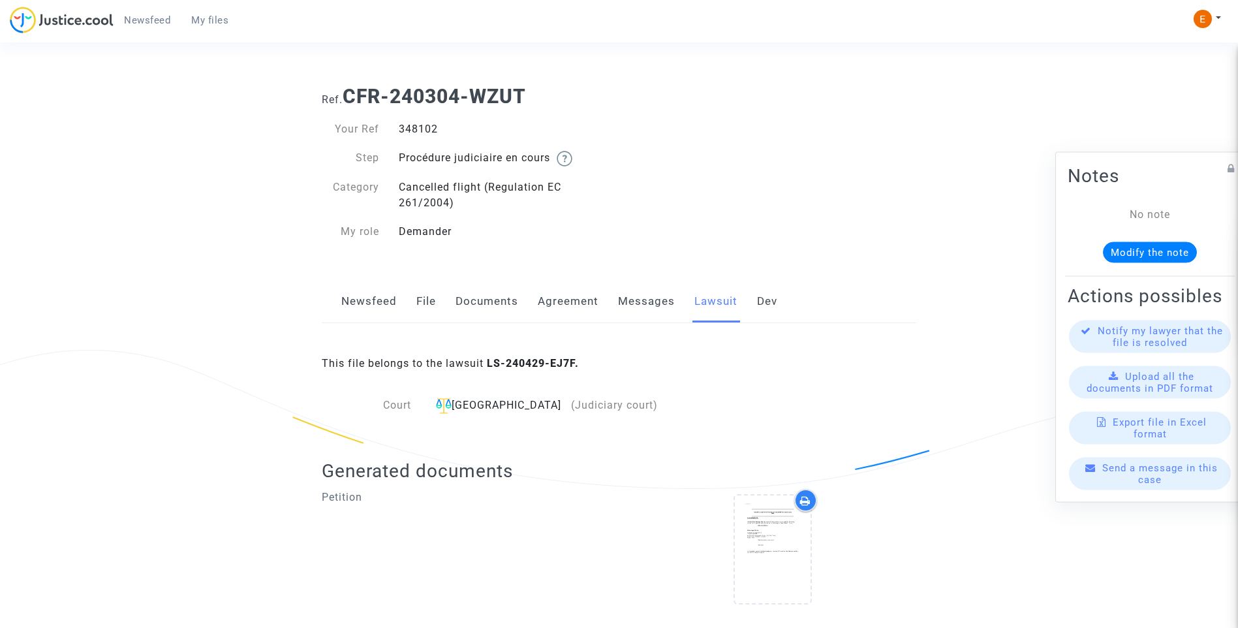
click at [638, 307] on link "Messages" at bounding box center [646, 301] width 57 height 43
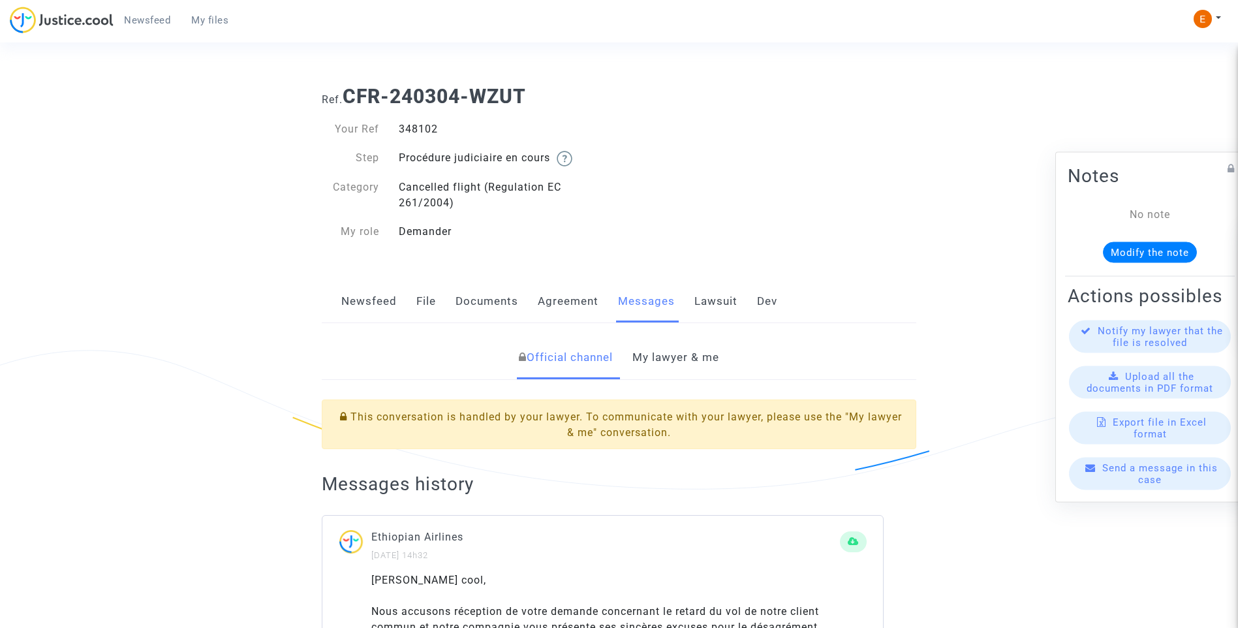
click at [696, 362] on link "My lawyer & me" at bounding box center [675, 357] width 87 height 43
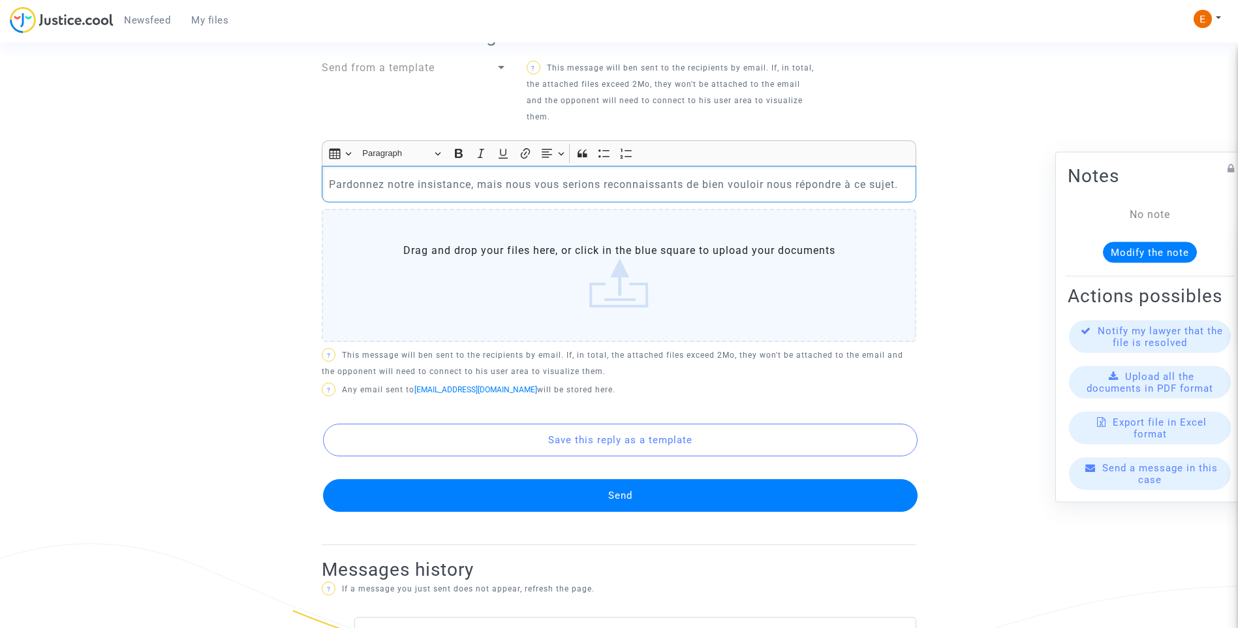
scroll to position [526, 0]
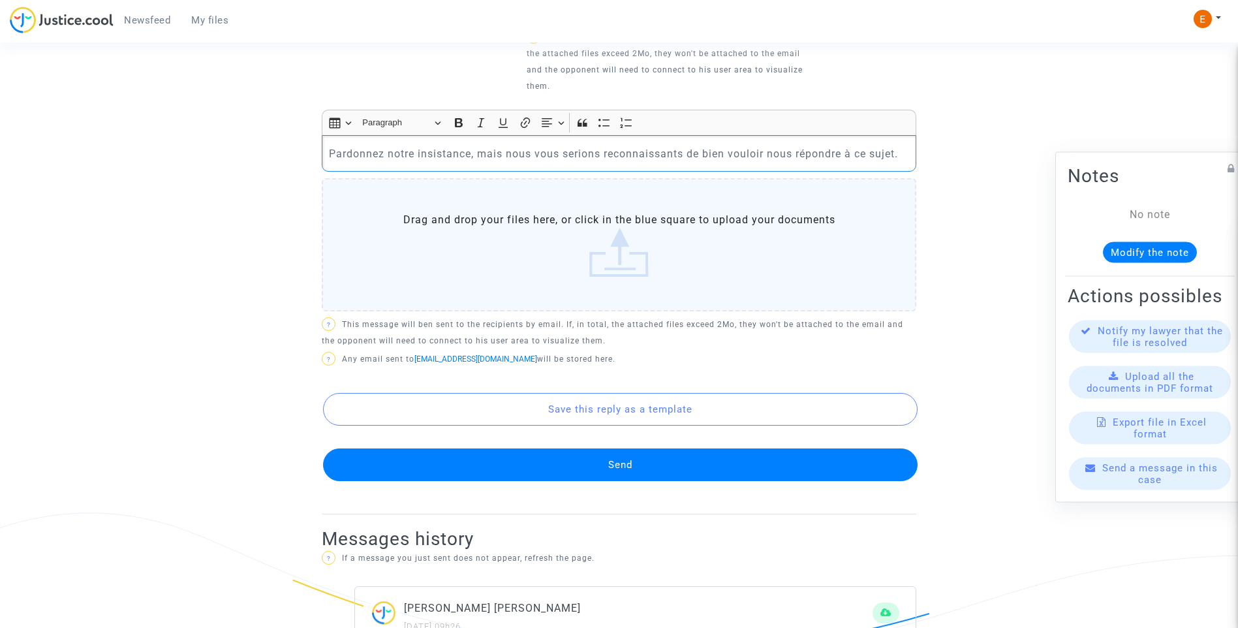
click at [672, 452] on button "Send" at bounding box center [620, 464] width 594 height 33
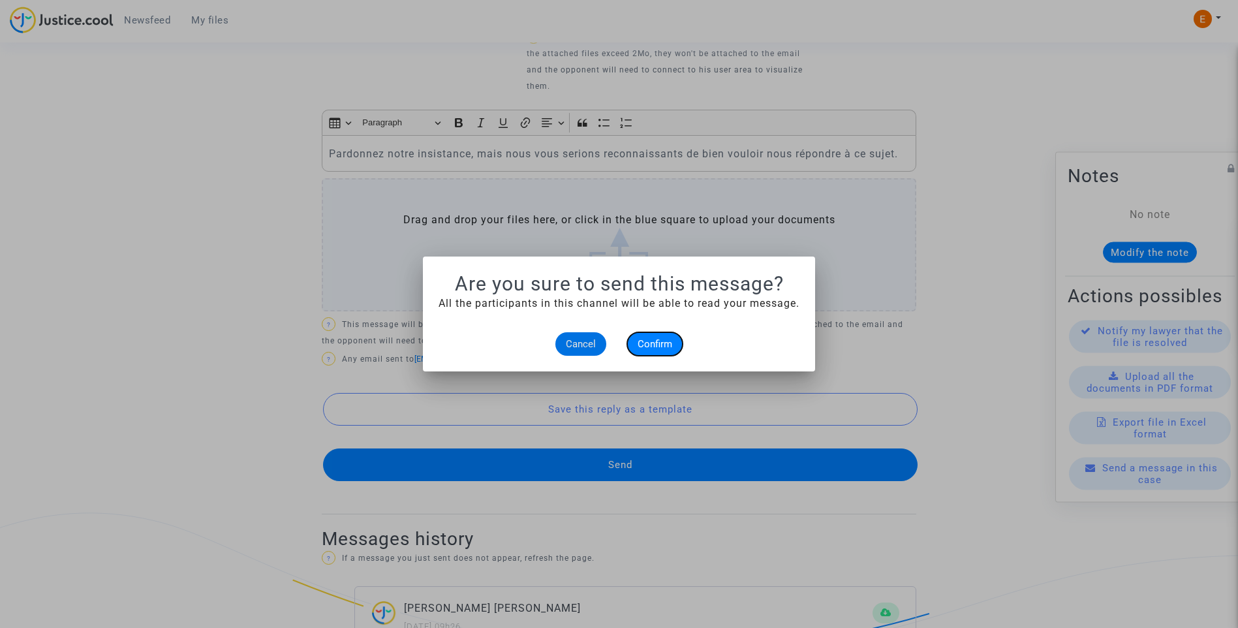
click at [649, 336] on button "Confirm" at bounding box center [654, 343] width 55 height 23
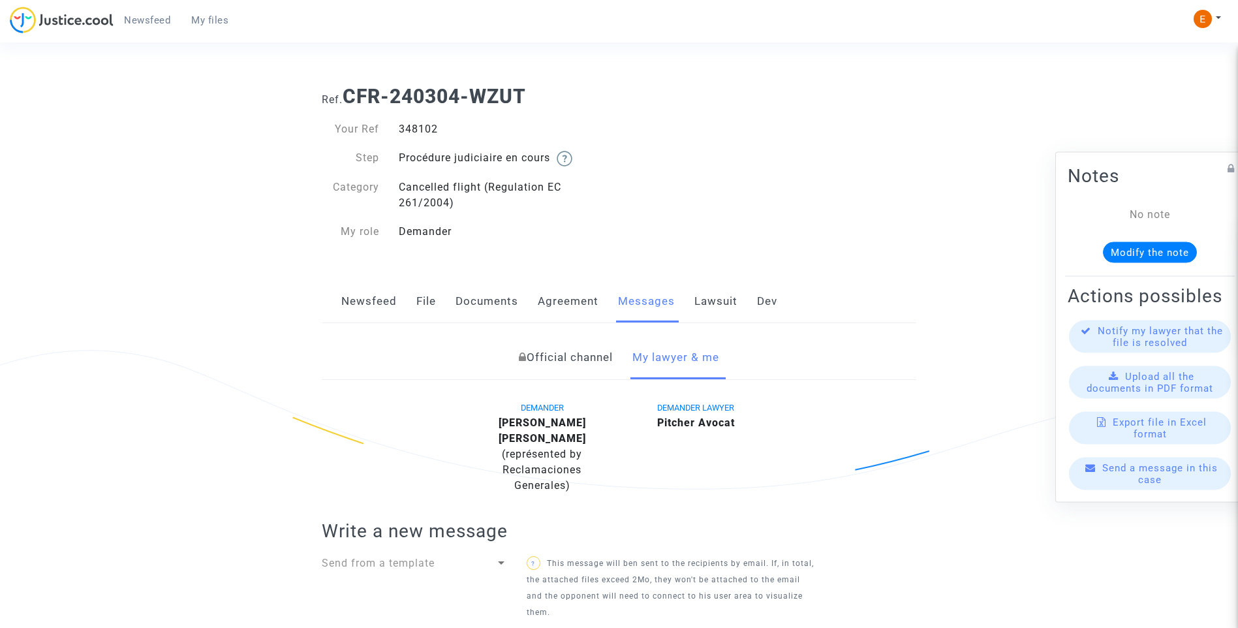
scroll to position [526, 0]
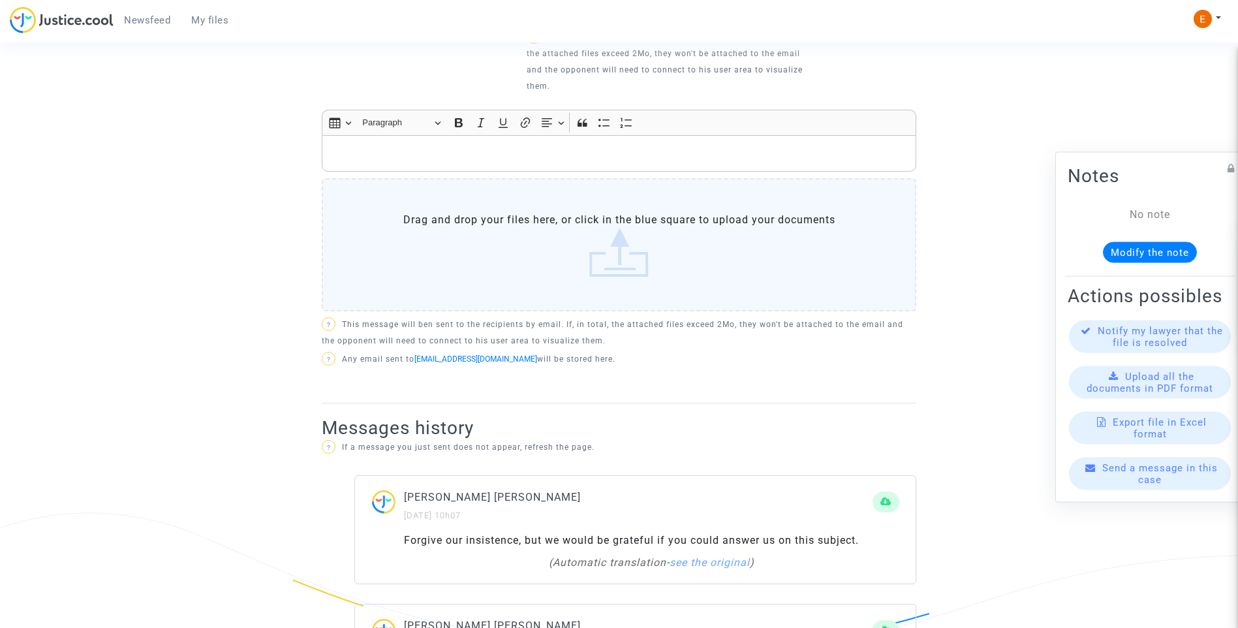
click at [199, 29] on link "My files" at bounding box center [210, 20] width 58 height 20
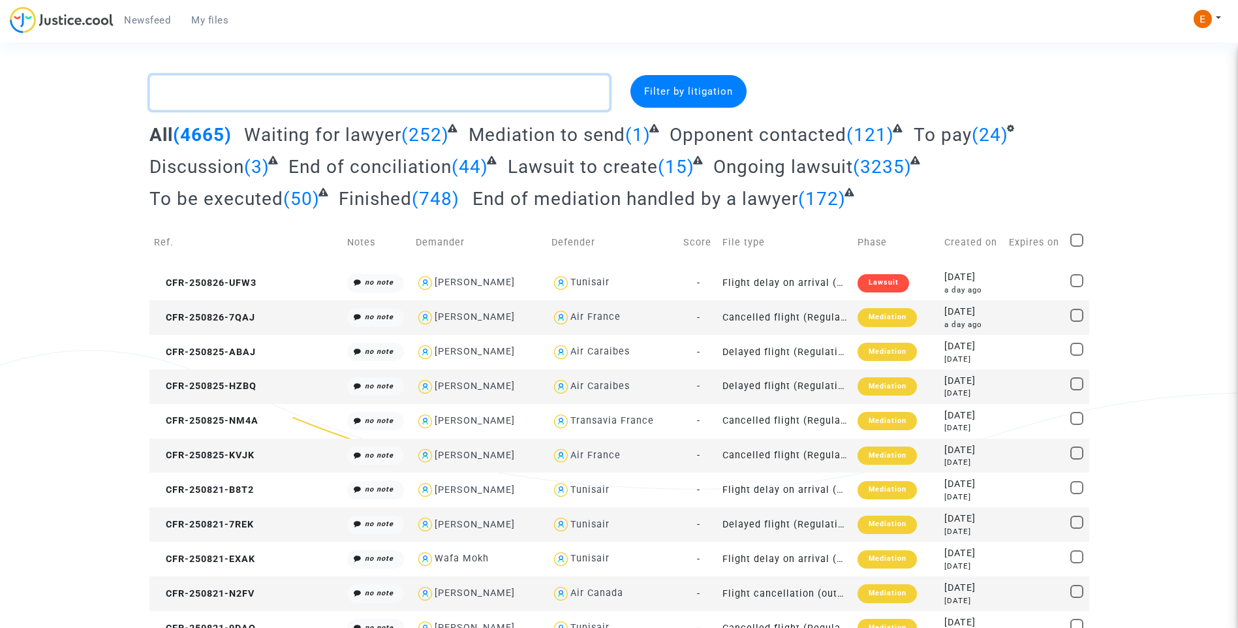
paste textarea "Abdou"
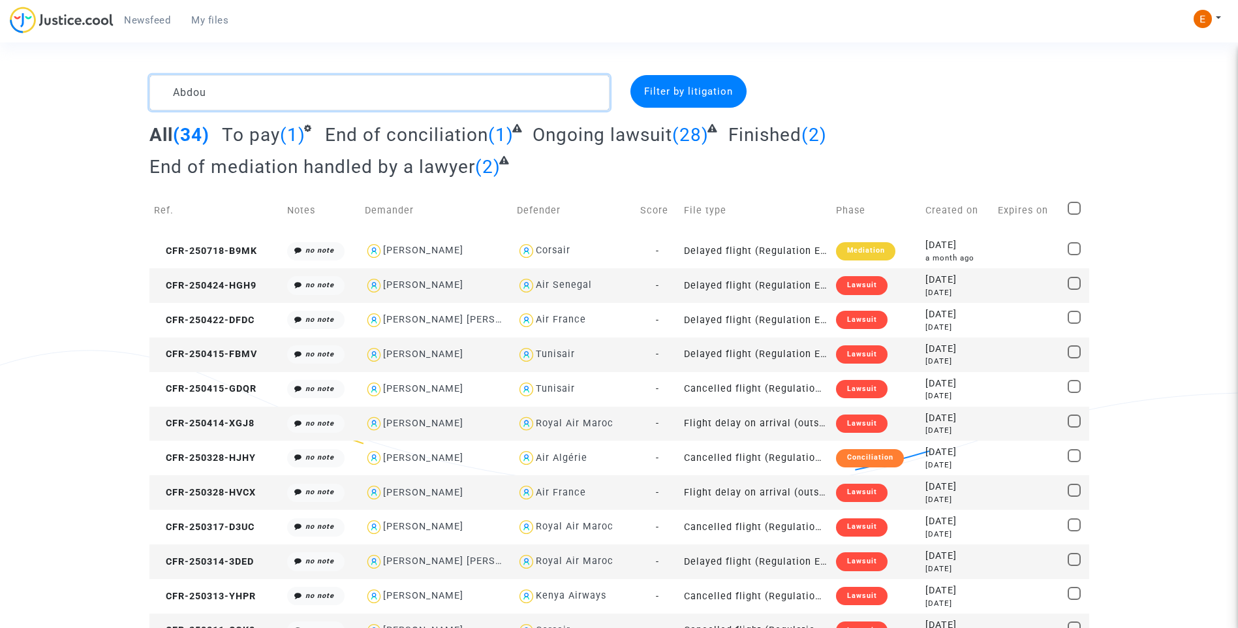
type textarea "Abdou"
click at [871, 354] on div "Lawsuit" at bounding box center [861, 354] width 51 height 18
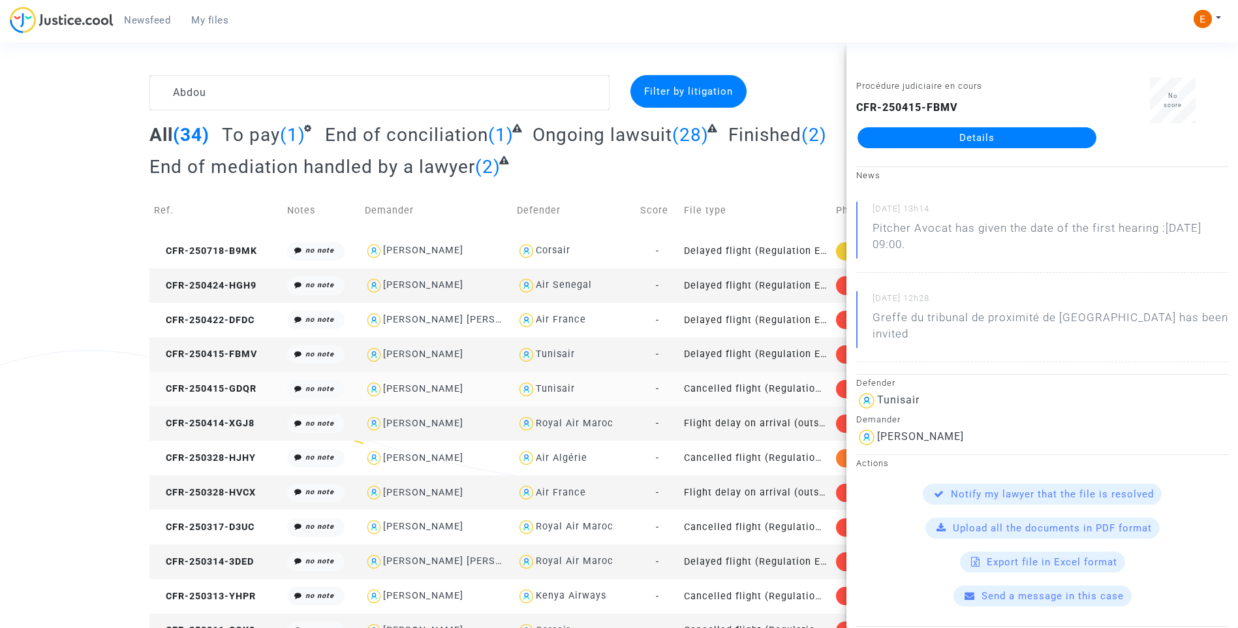
click at [717, 387] on td "Cancelled flight (Regulation EC 261/2004)" at bounding box center [755, 389] width 153 height 35
click at [751, 354] on td "Delayed flight (Regulation EC 261/2004)" at bounding box center [755, 354] width 153 height 35
click at [962, 131] on link "Details" at bounding box center [976, 137] width 239 height 21
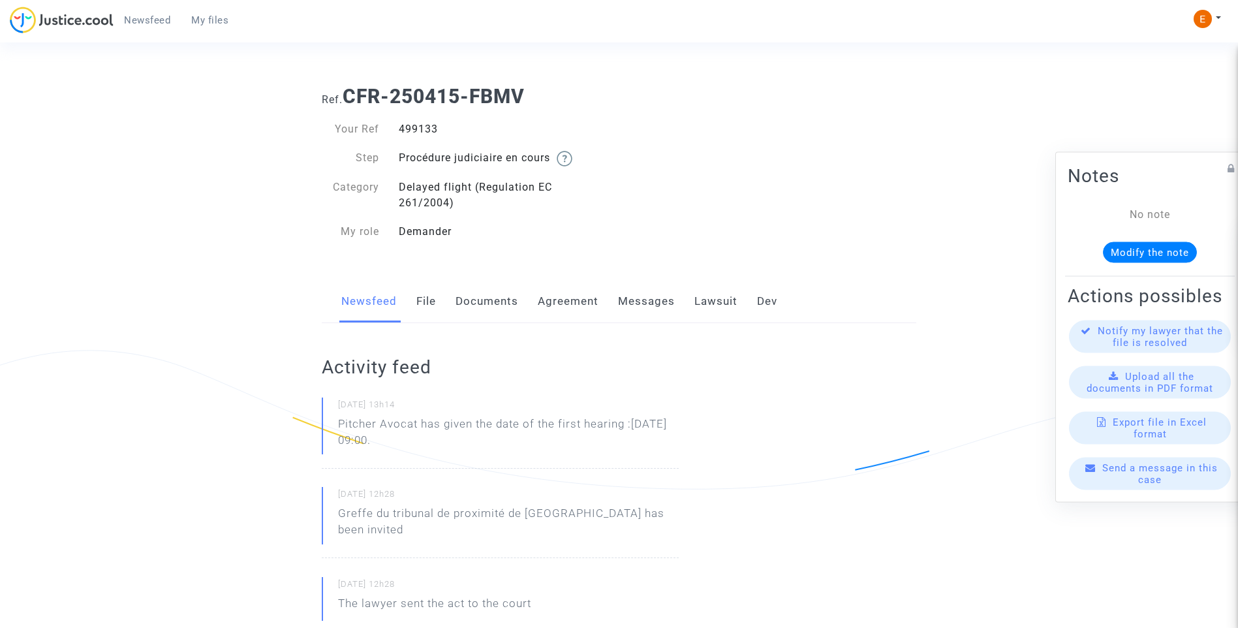
click at [657, 302] on link "Messages" at bounding box center [646, 301] width 57 height 43
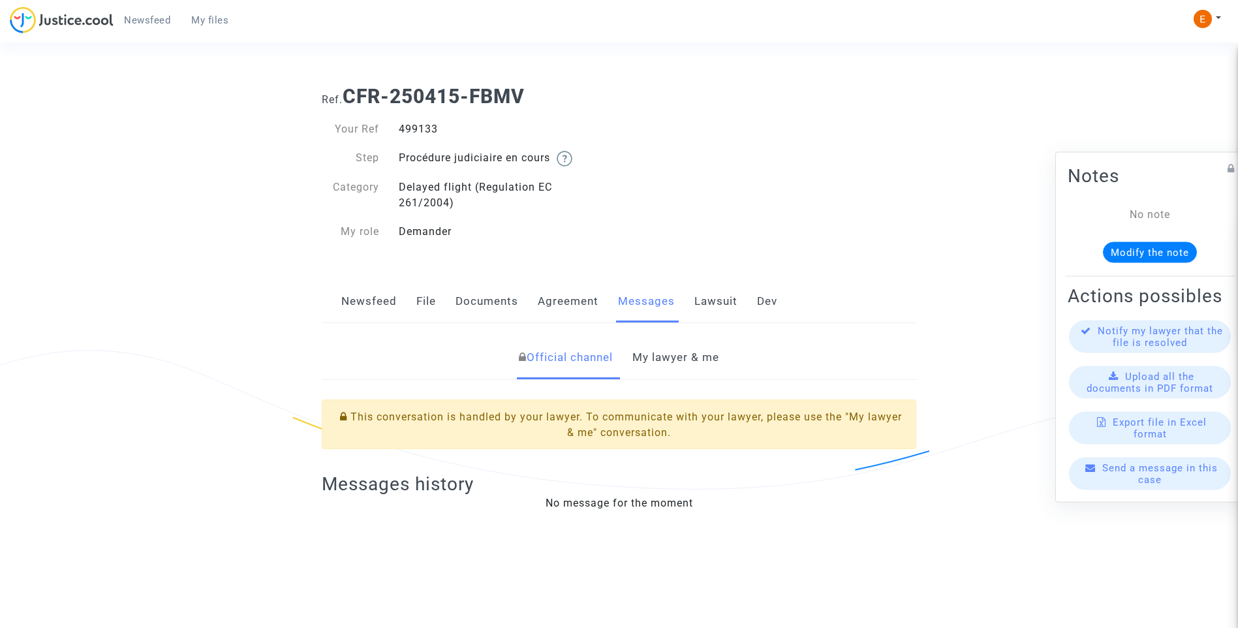
click at [660, 356] on link "My lawyer & me" at bounding box center [675, 357] width 87 height 43
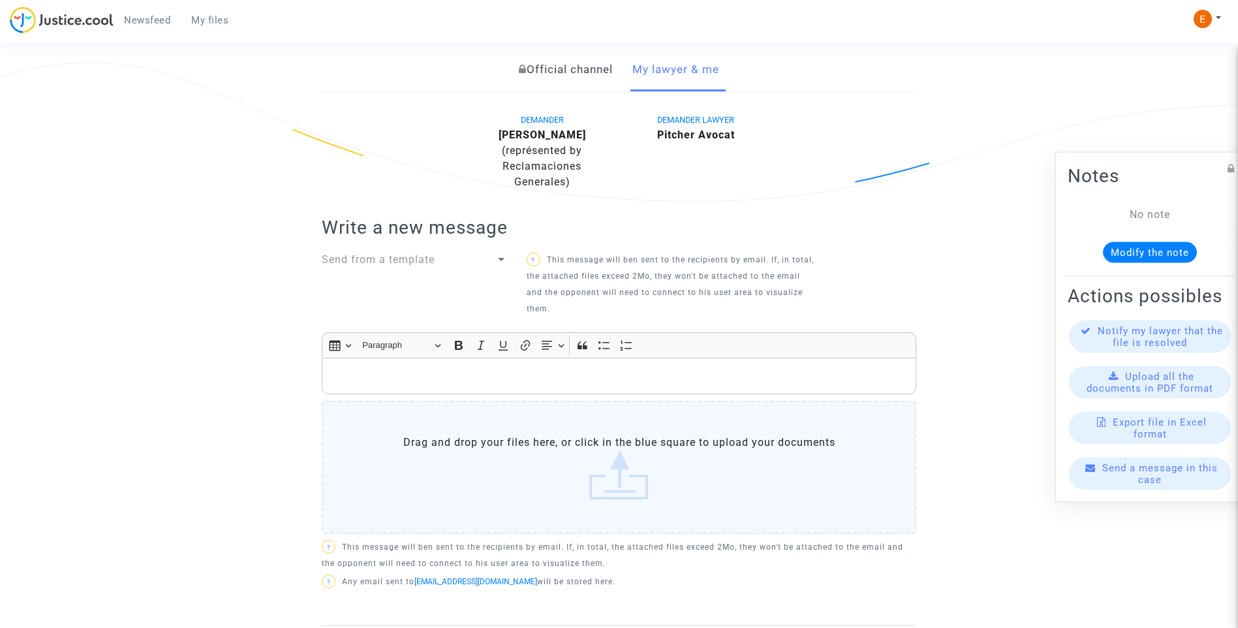
scroll to position [121, 0]
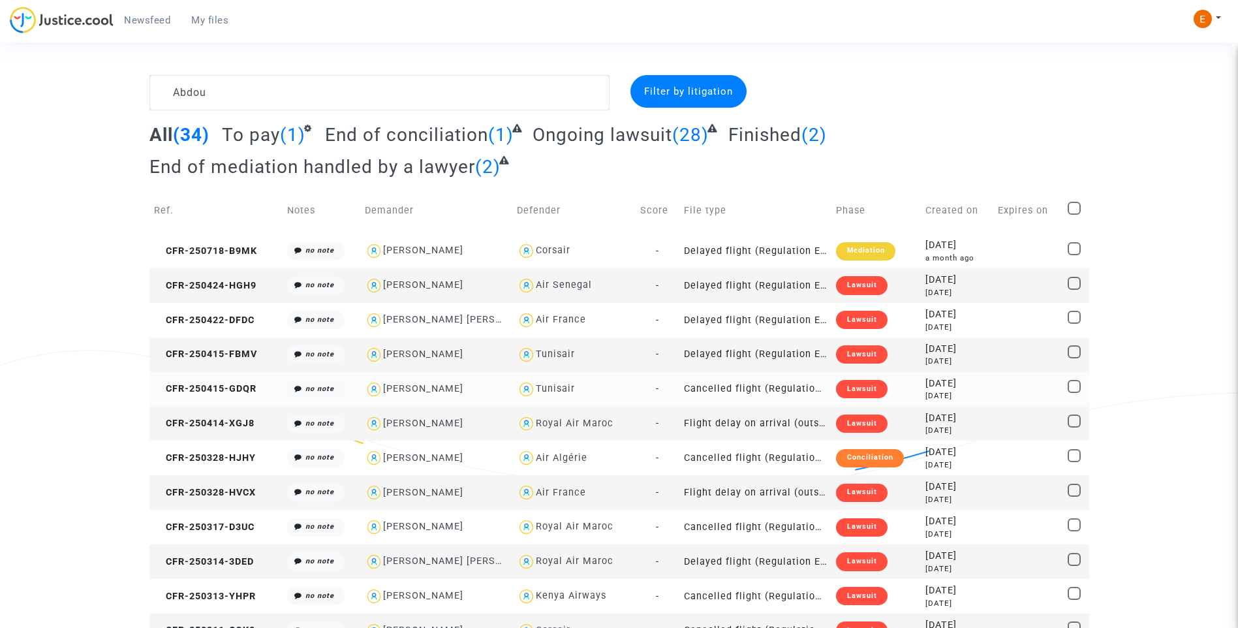
click at [855, 396] on div "Lawsuit" at bounding box center [861, 389] width 51 height 18
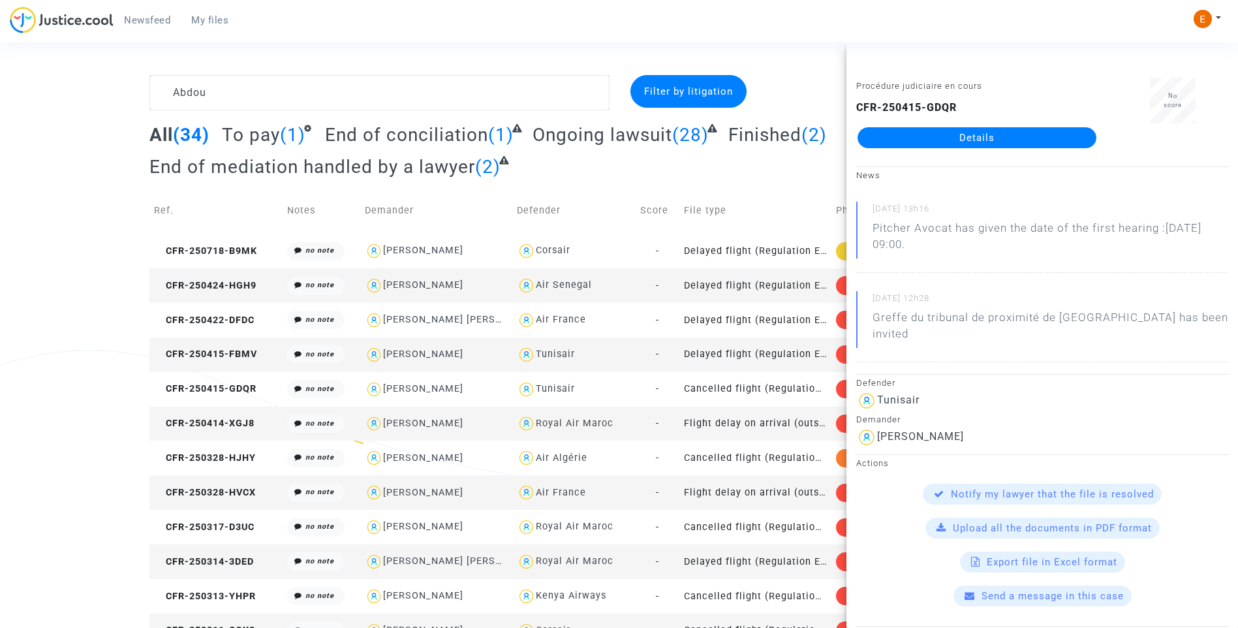
click at [951, 141] on link "Details" at bounding box center [976, 137] width 239 height 21
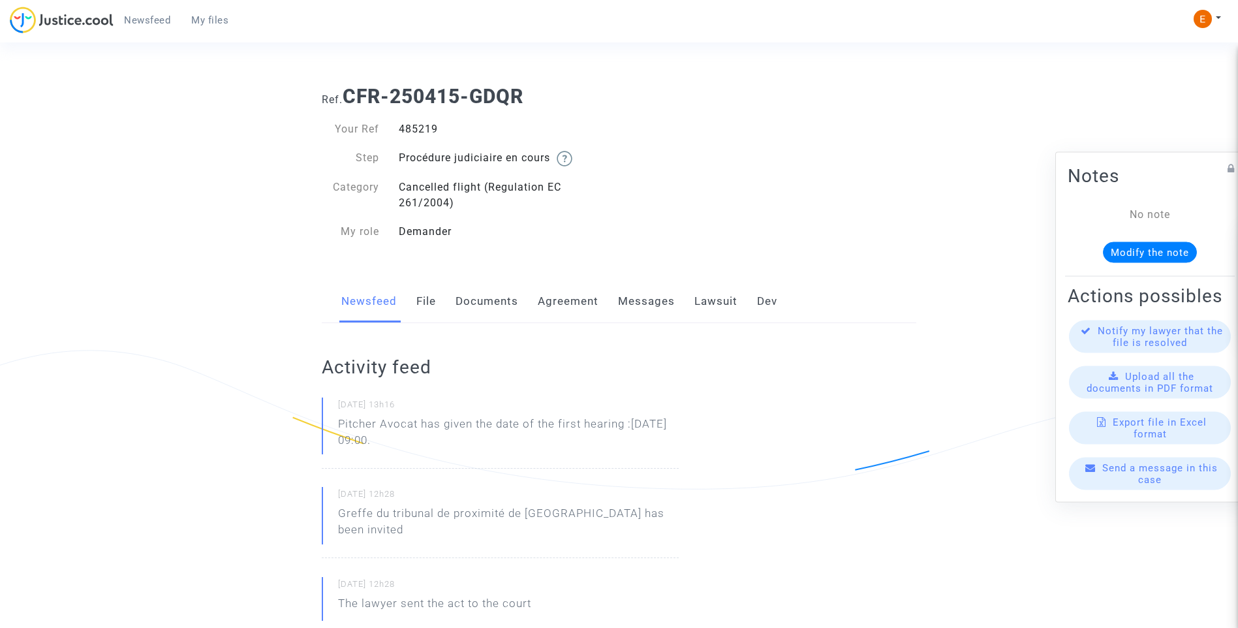
click at [650, 298] on link "Messages" at bounding box center [646, 301] width 57 height 43
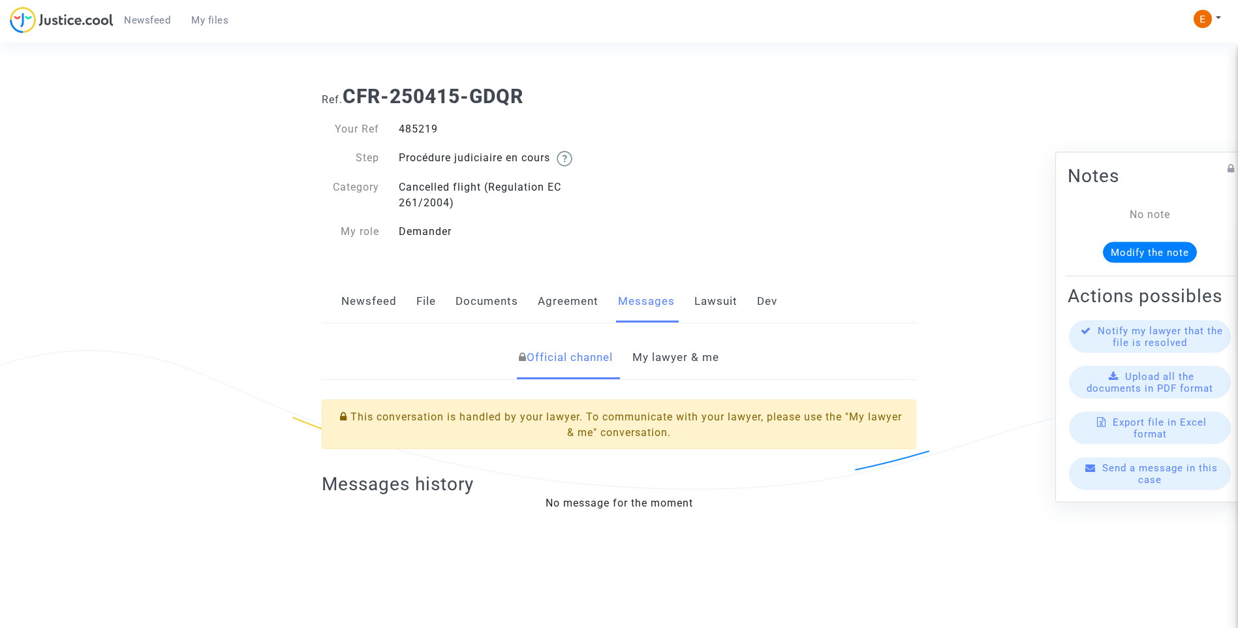
click at [684, 355] on link "My lawyer & me" at bounding box center [675, 357] width 87 height 43
